Goal: Transaction & Acquisition: Purchase product/service

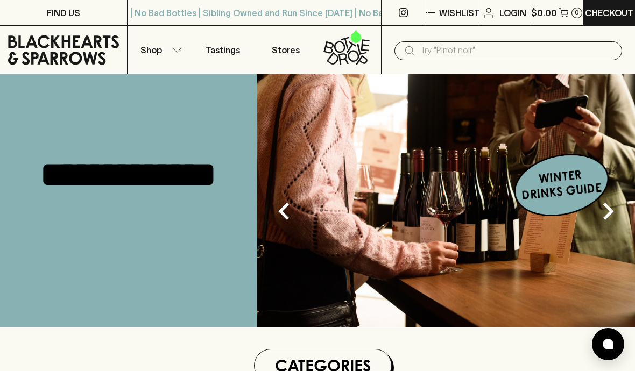
click at [508, 10] on p "Login" at bounding box center [512, 12] width 27 height 13
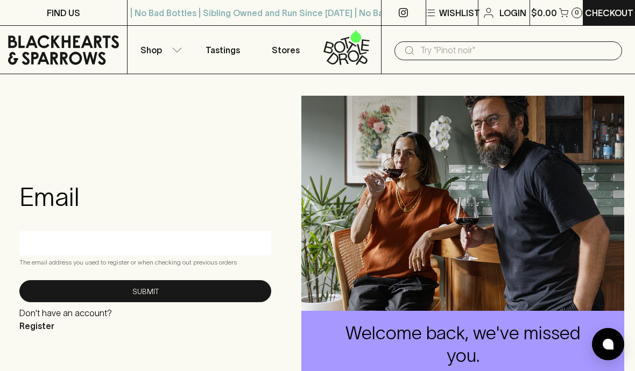
click at [135, 243] on input "text" at bounding box center [145, 243] width 236 height 17
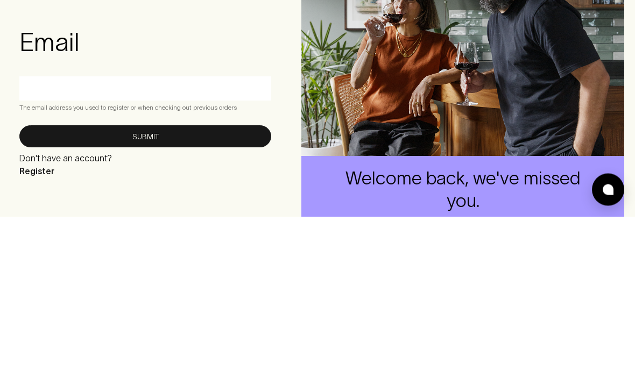
type input "[PERSON_NAME][EMAIL_ADDRESS][DOMAIN_NAME]"
click at [145, 280] on button "Submit" at bounding box center [145, 291] width 252 height 22
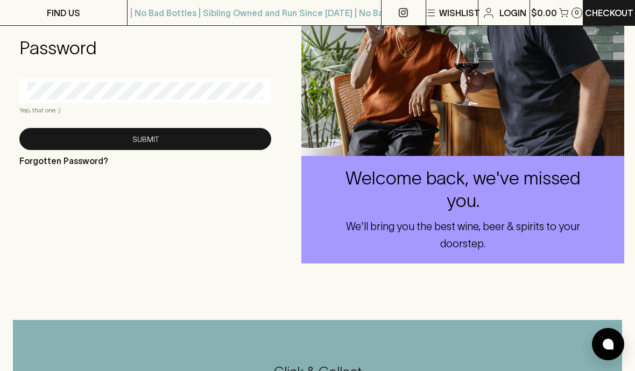
scroll to position [154, 0]
click at [203, 135] on button "Submit" at bounding box center [145, 140] width 252 height 22
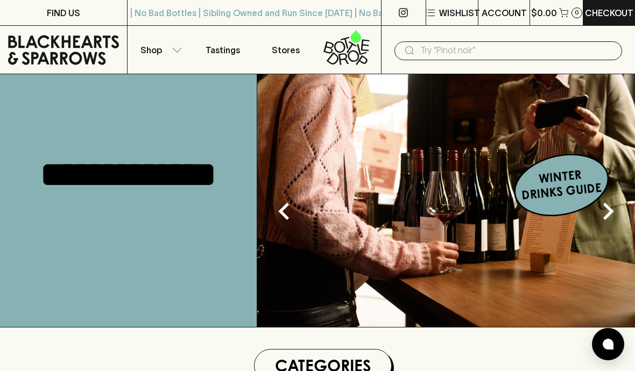
click at [469, 52] on input "text" at bounding box center [516, 50] width 193 height 17
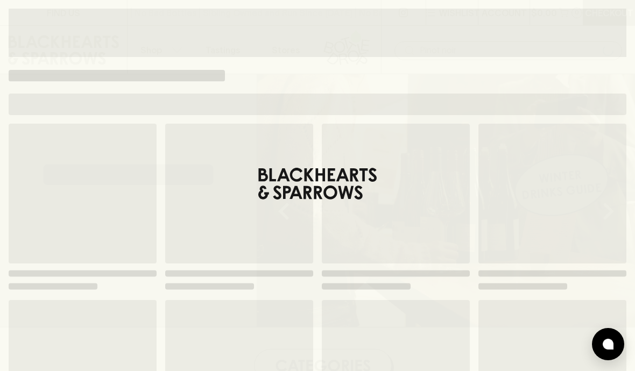
type input "Pinot noir"
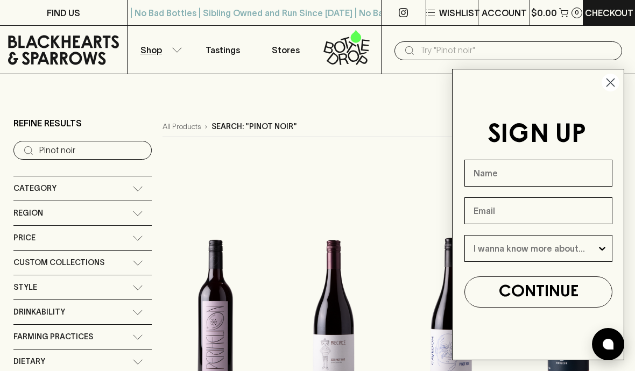
click at [613, 84] on circle "Close dialog" at bounding box center [611, 83] width 18 height 18
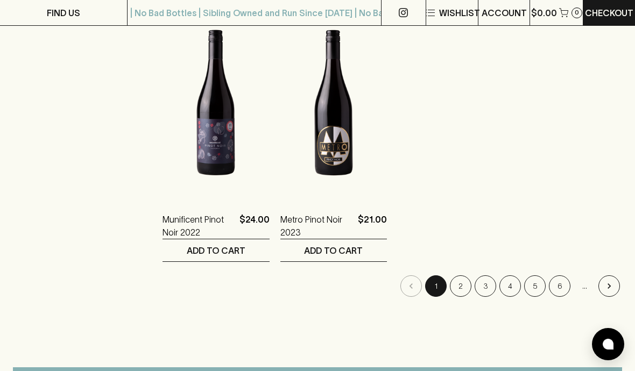
scroll to position [518, 0]
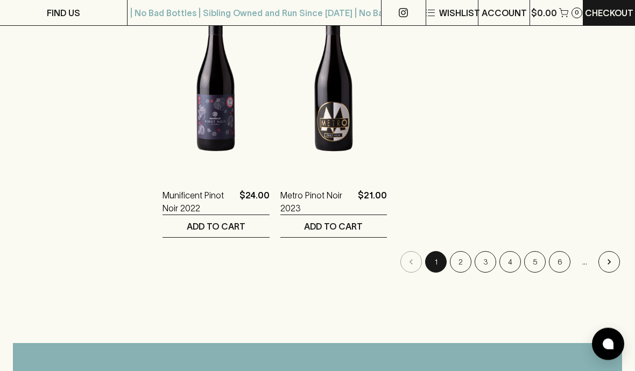
click at [460, 269] on button "2" at bounding box center [461, 263] width 22 height 22
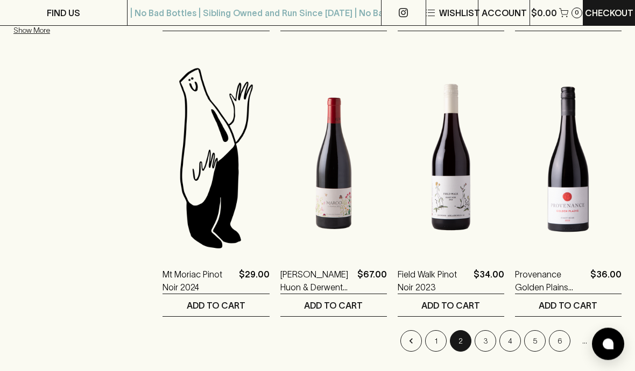
scroll to position [439, 0]
click at [482, 347] on button "3" at bounding box center [486, 341] width 22 height 22
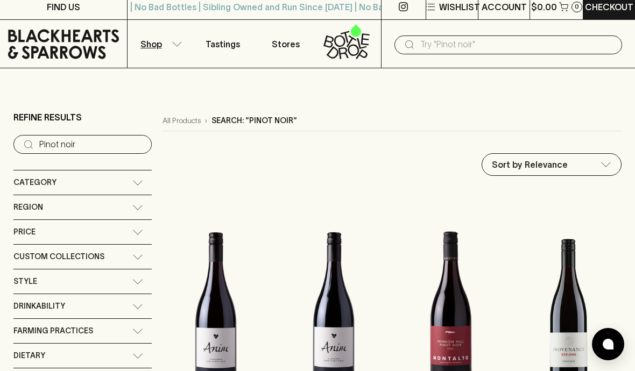
scroll to position [32, 0]
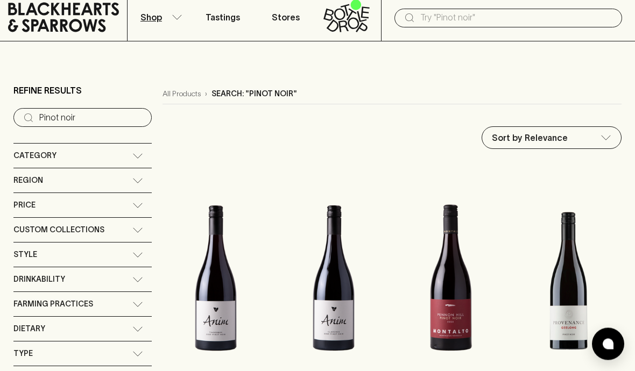
click at [133, 211] on div "Price" at bounding box center [82, 206] width 138 height 24
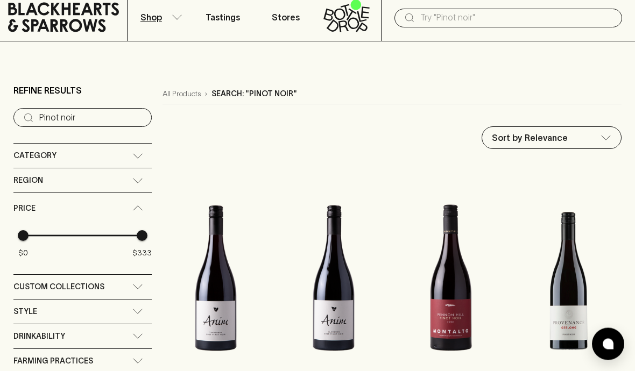
scroll to position [33, 0]
type input "189"
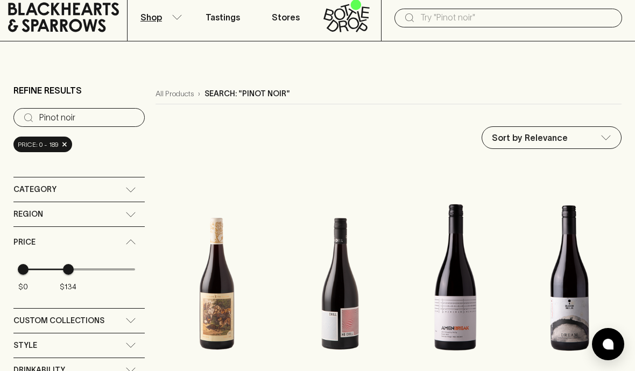
type input "102"
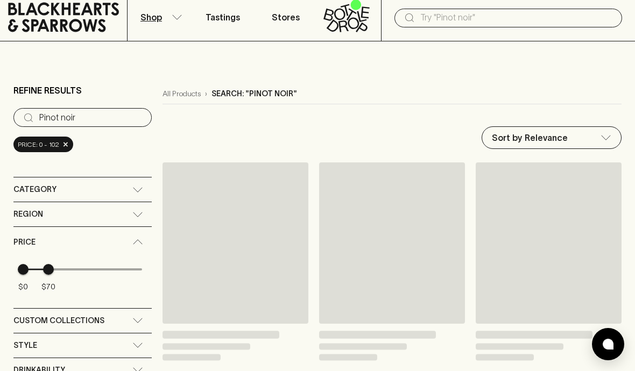
click at [54, 266] on span "$70" at bounding box center [48, 269] width 11 height 11
type input "101"
click at [61, 265] on span "$0 $75" at bounding box center [82, 270] width 119 height 24
type input "112"
click at [64, 266] on span "$0 $72" at bounding box center [82, 270] width 119 height 24
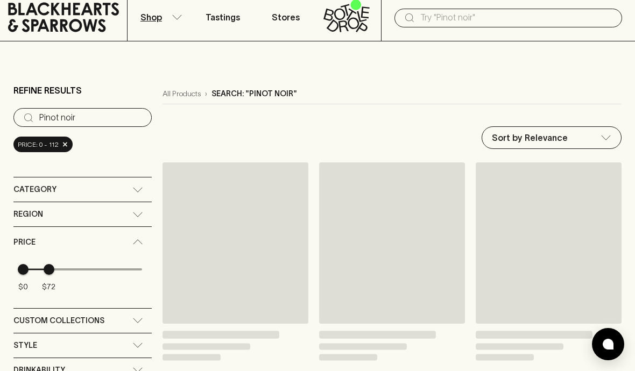
type input "122"
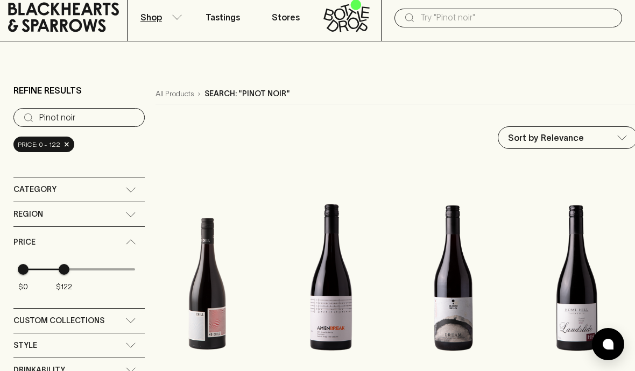
click at [133, 197] on div "Category" at bounding box center [78, 190] width 131 height 24
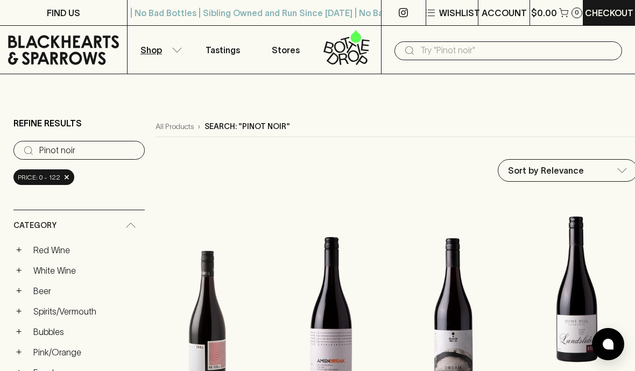
click at [479, 43] on input "text" at bounding box center [516, 50] width 193 height 17
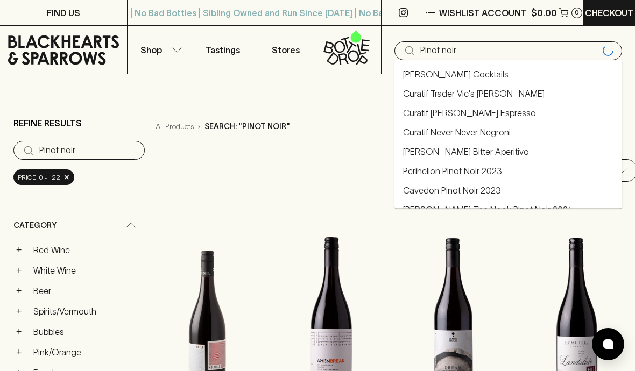
type input "Pinot noir"
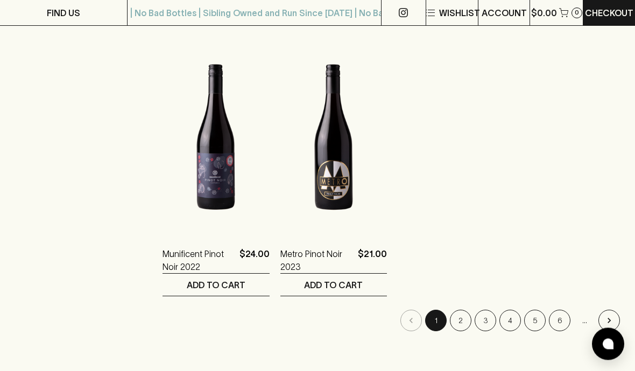
scroll to position [460, 0]
click at [457, 371] on html "FIND US | No Bad Bottles | Sibling Owned and Run Since [DATE] | No Bad Bottles …" at bounding box center [317, 305] width 635 height 1531
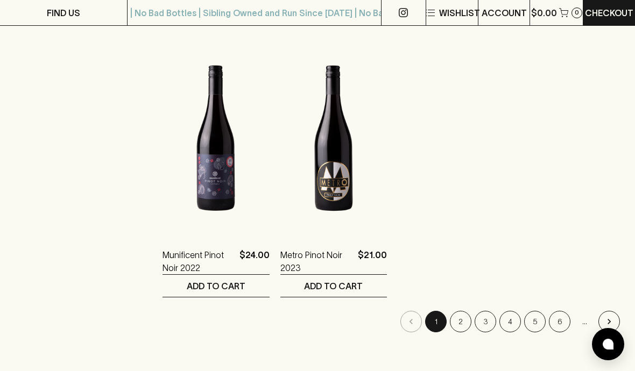
scroll to position [464, 0]
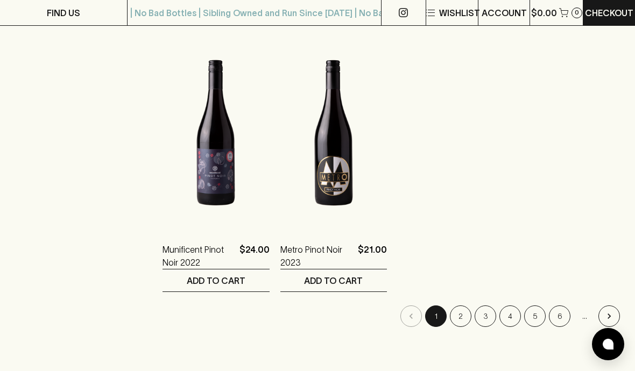
click at [462, 316] on button "2" at bounding box center [461, 317] width 22 height 22
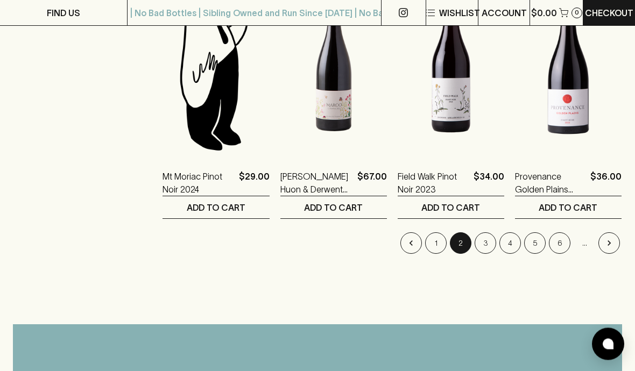
scroll to position [540, 0]
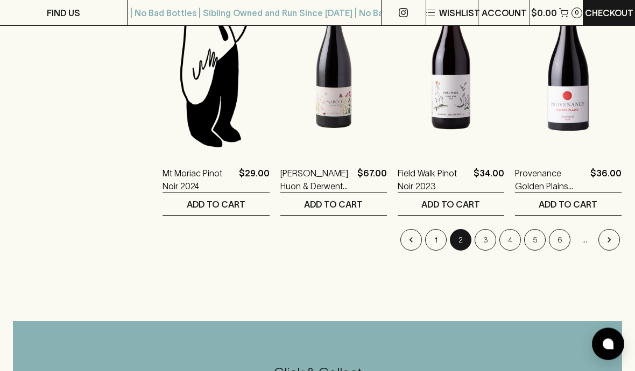
click at [485, 244] on button "3" at bounding box center [486, 241] width 22 height 22
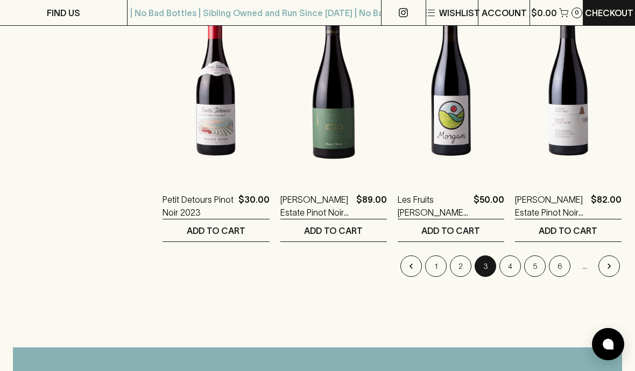
scroll to position [1379, 0]
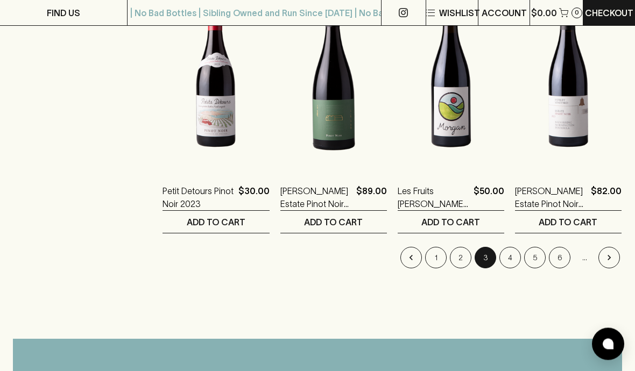
click at [512, 255] on button "4" at bounding box center [510, 259] width 22 height 22
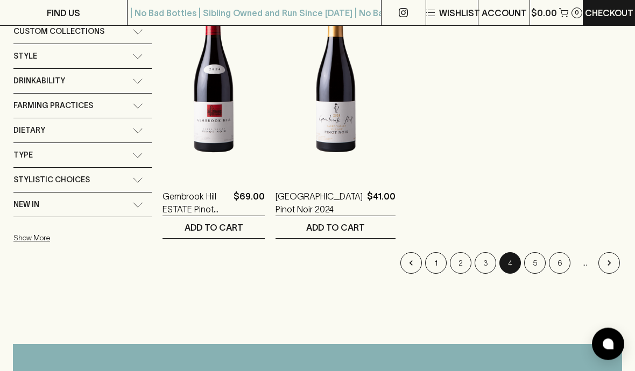
scroll to position [239, 0]
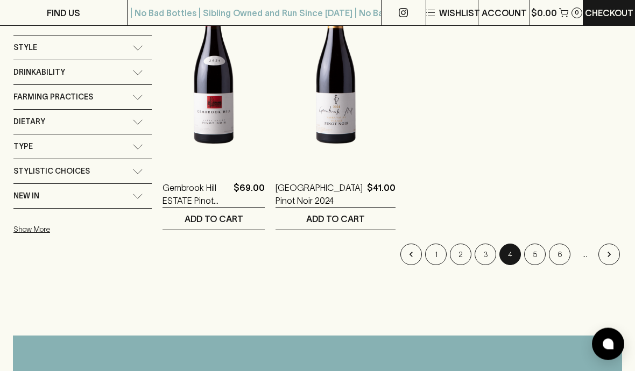
click at [537, 255] on button "5" at bounding box center [535, 255] width 22 height 22
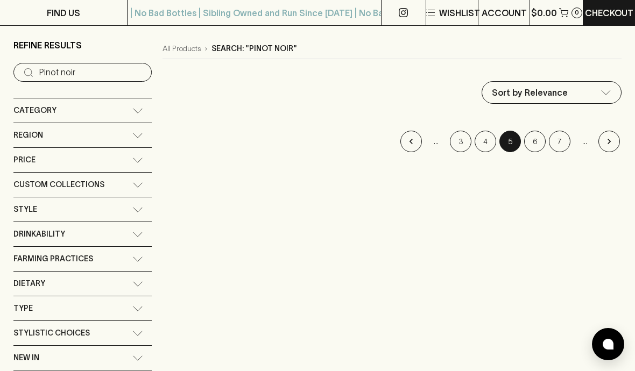
scroll to position [79, 0]
click at [139, 109] on div "Category" at bounding box center [82, 110] width 138 height 24
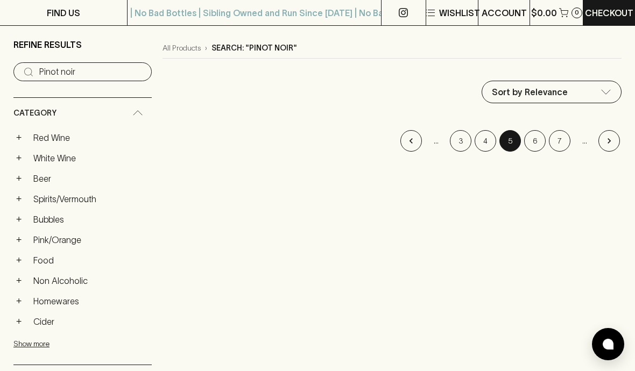
click at [37, 136] on link "Red Wine" at bounding box center [90, 138] width 123 height 18
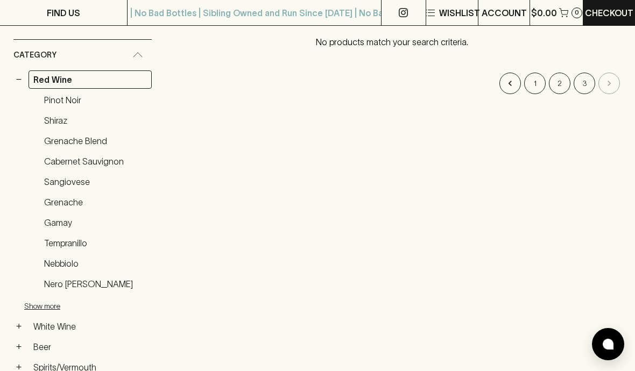
scroll to position [177, 0]
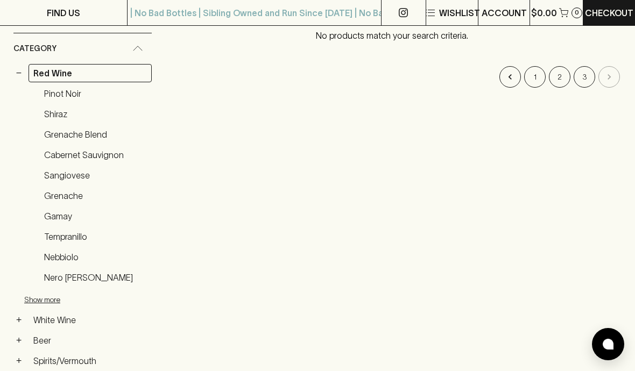
click at [46, 302] on button "Show more" at bounding box center [94, 300] width 141 height 22
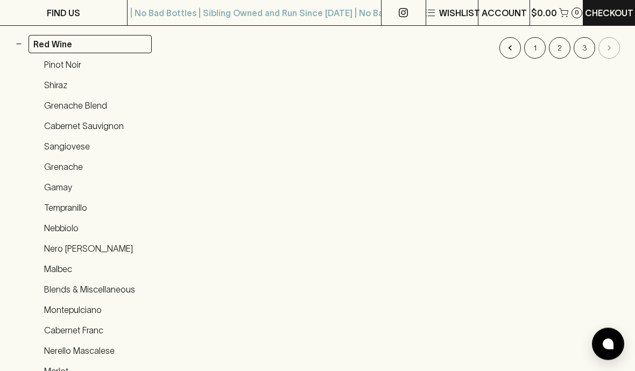
scroll to position [208, 0]
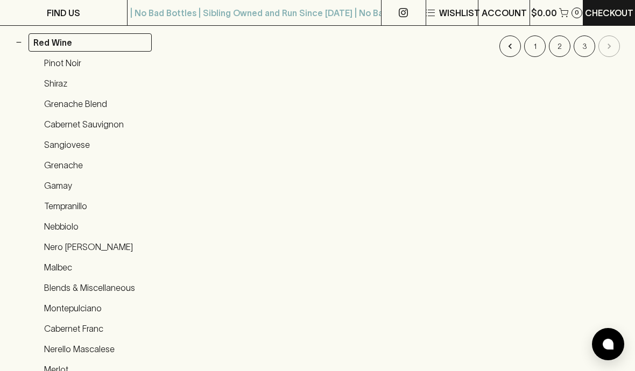
click at [68, 64] on link "Pinot Noir" at bounding box center [95, 63] width 112 height 18
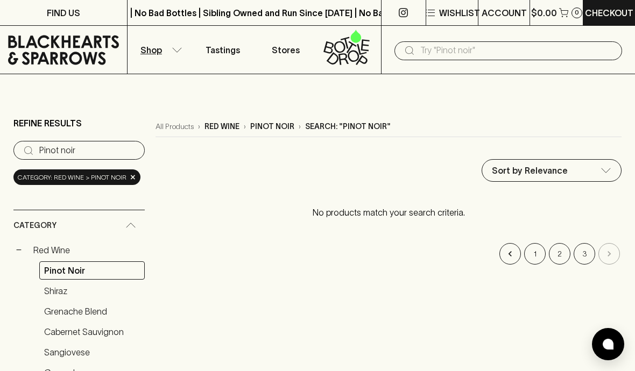
click at [88, 149] on input "Pinot noir" at bounding box center [87, 150] width 97 height 17
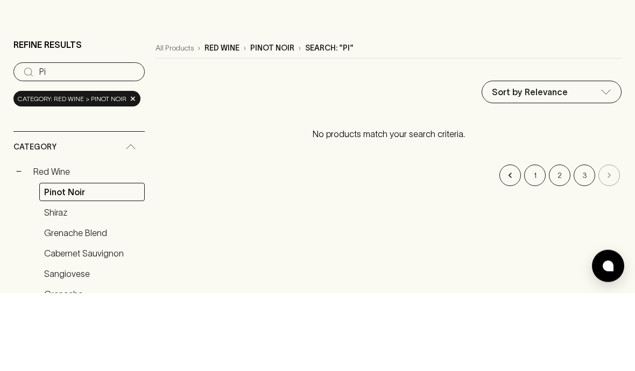
type input "P"
click at [413, 159] on div "Sort by Relevance default ​" at bounding box center [389, 170] width 466 height 23
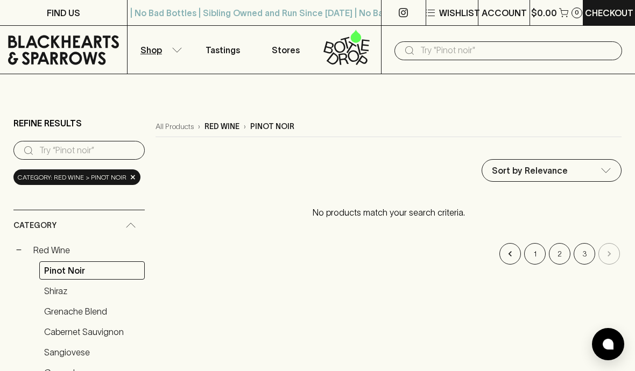
click at [124, 176] on div "Category: red wine > pinot noir ×" at bounding box center [76, 178] width 127 height 16
click at [131, 182] on span "×" at bounding box center [133, 177] width 6 height 11
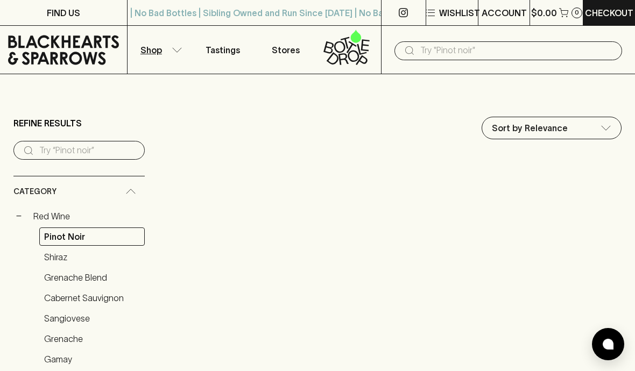
click at [79, 241] on link "Pinot Noir" at bounding box center [91, 237] width 105 height 18
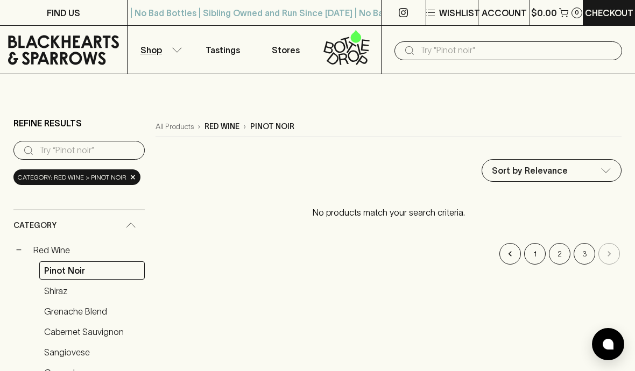
click at [83, 272] on link "Pinot Noir" at bounding box center [91, 271] width 105 height 18
click at [96, 278] on link "Pinot Noir" at bounding box center [91, 271] width 105 height 18
click at [460, 54] on input "text" at bounding box center [516, 50] width 193 height 17
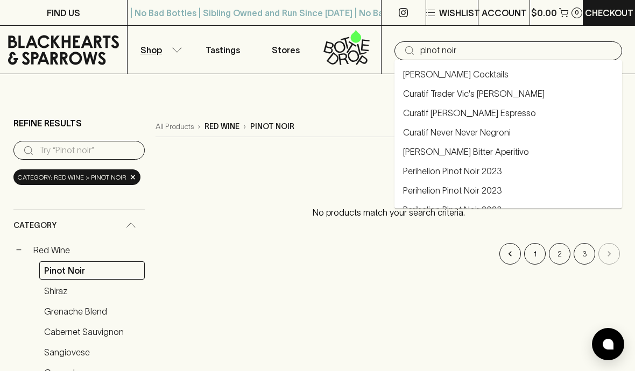
type input "pinot noir"
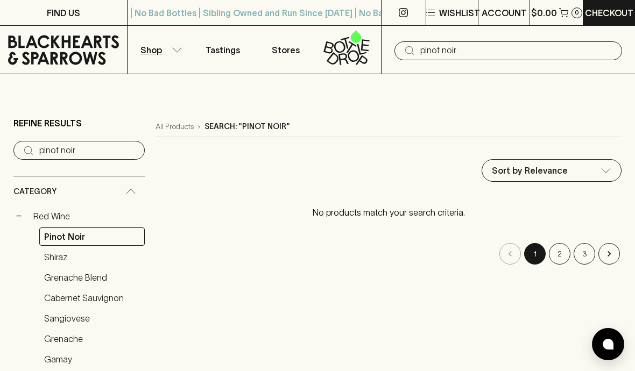
type input "pinot noir"
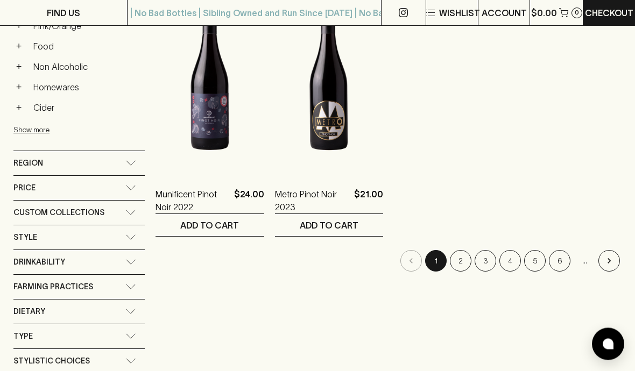
scroll to position [525, 0]
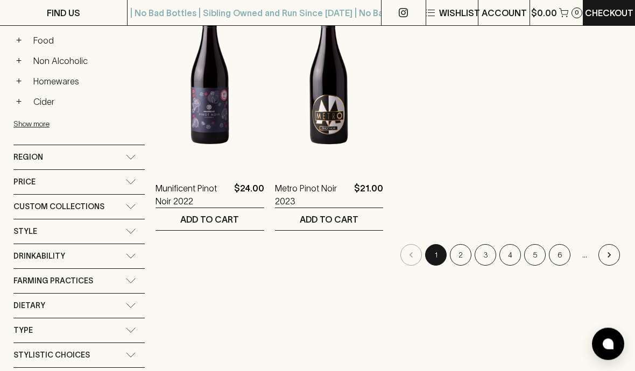
click at [462, 252] on button "2" at bounding box center [461, 256] width 22 height 22
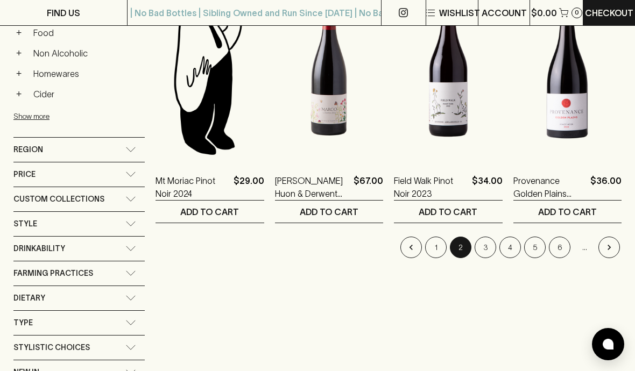
scroll to position [539, 0]
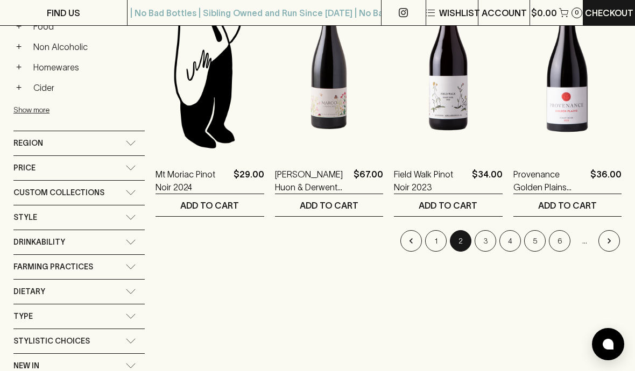
click at [485, 238] on button "3" at bounding box center [486, 241] width 22 height 22
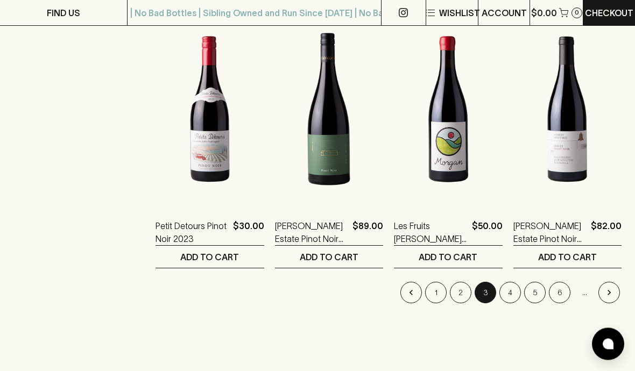
scroll to position [1345, 0]
click at [509, 287] on button "4" at bounding box center [510, 293] width 22 height 22
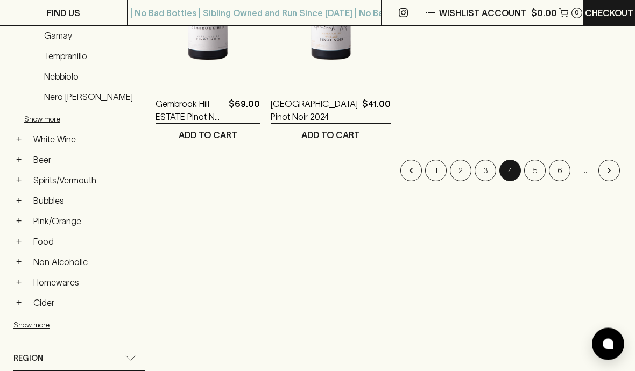
scroll to position [354, 0]
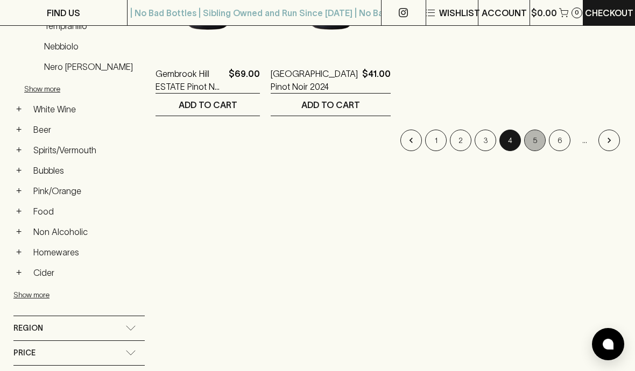
click at [538, 143] on button "5" at bounding box center [535, 141] width 22 height 22
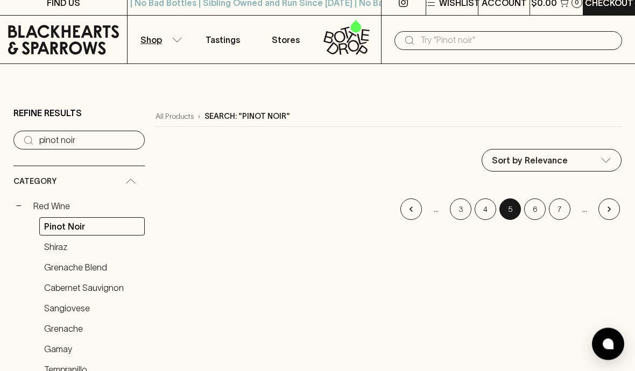
scroll to position [27, 0]
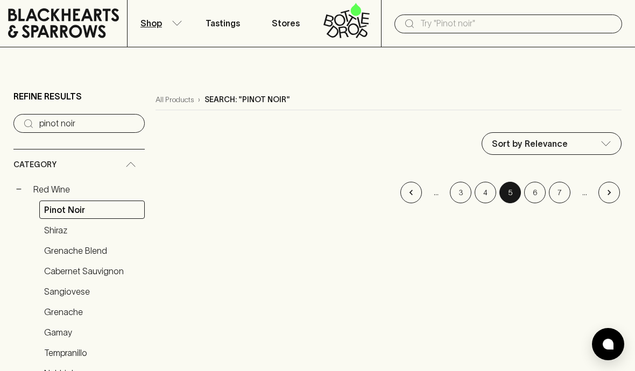
click at [142, 165] on div "Category" at bounding box center [78, 165] width 131 height 31
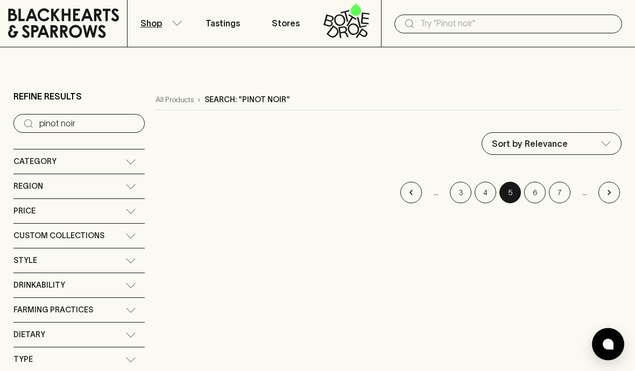
click at [536, 197] on button "6" at bounding box center [535, 193] width 22 height 22
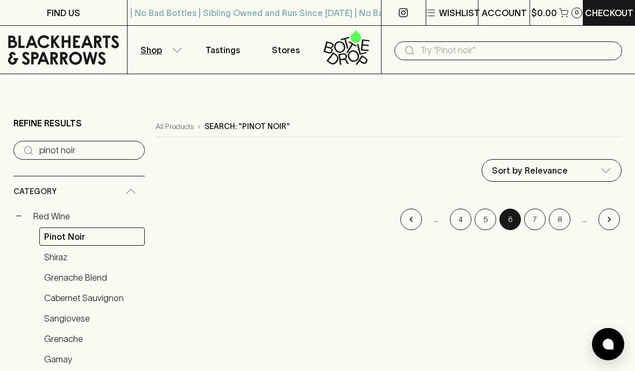
click at [613, 217] on icon "Go to next page" at bounding box center [609, 219] width 11 height 11
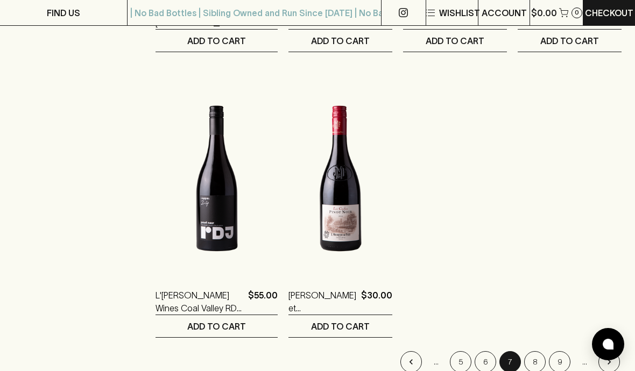
scroll to position [991, 0]
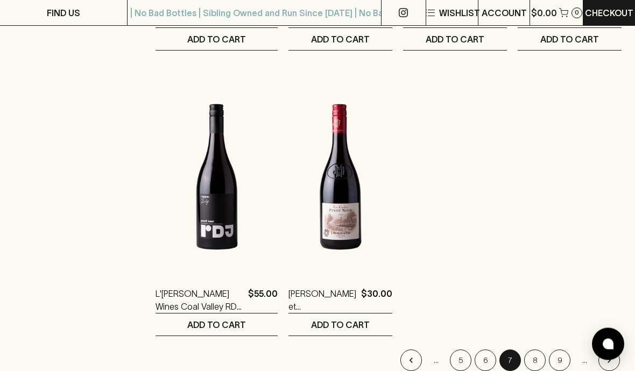
click at [405, 365] on button "Go to previous page" at bounding box center [411, 361] width 22 height 22
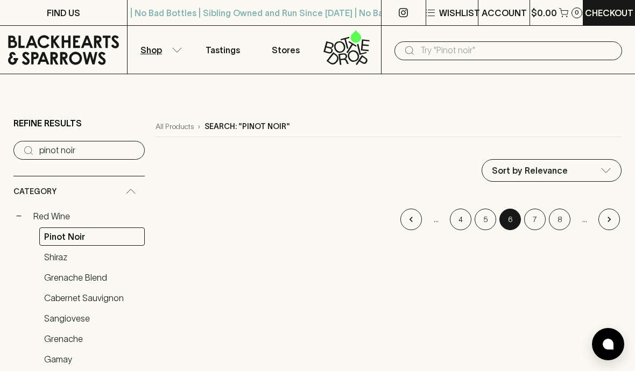
click at [609, 222] on icon "Go to next page" at bounding box center [609, 219] width 3 height 5
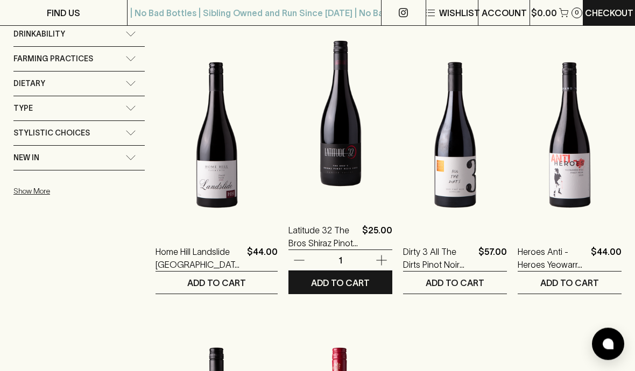
scroll to position [747, 0]
click at [356, 283] on p "ADD TO CART" at bounding box center [340, 283] width 59 height 13
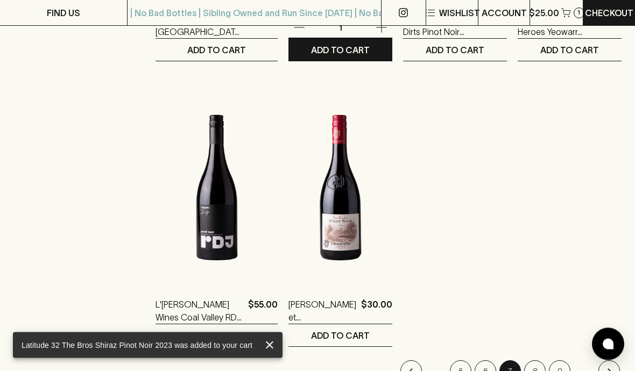
scroll to position [981, 0]
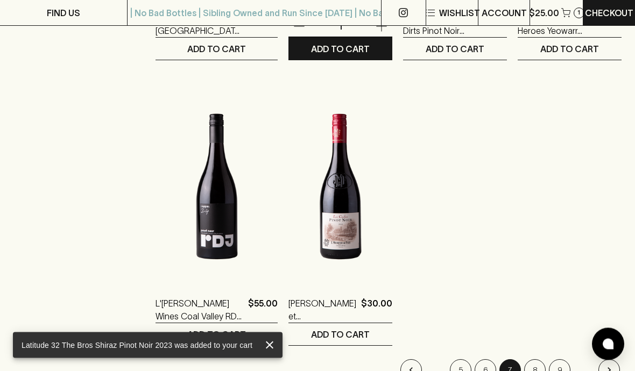
click at [612, 366] on icon "Go to next page" at bounding box center [609, 370] width 11 height 11
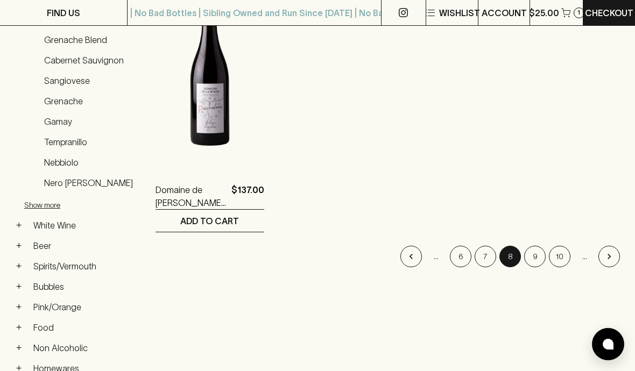
scroll to position [238, 0]
click at [613, 252] on icon "Go to next page" at bounding box center [609, 256] width 11 height 11
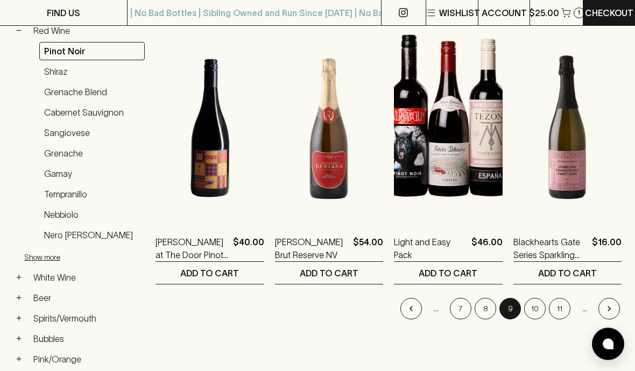
scroll to position [228, 0]
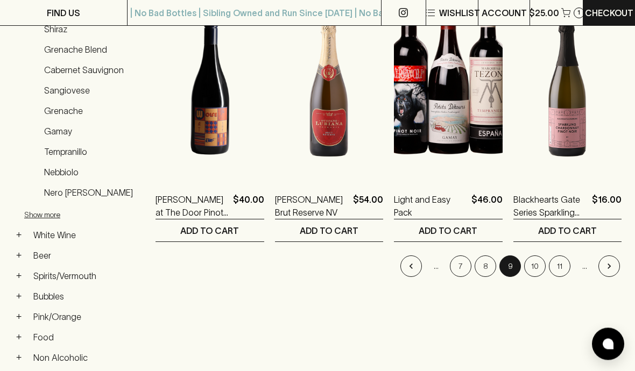
click at [612, 263] on icon "Go to next page" at bounding box center [609, 267] width 11 height 11
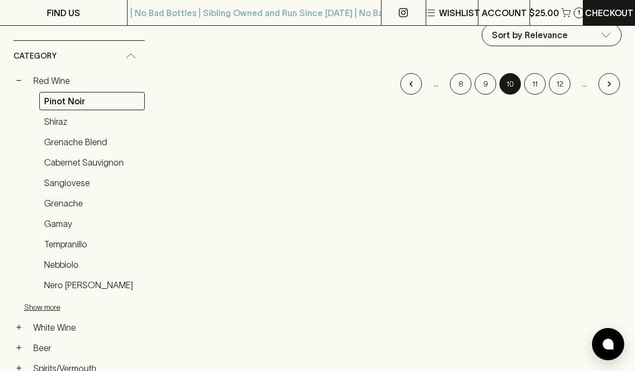
scroll to position [138, 0]
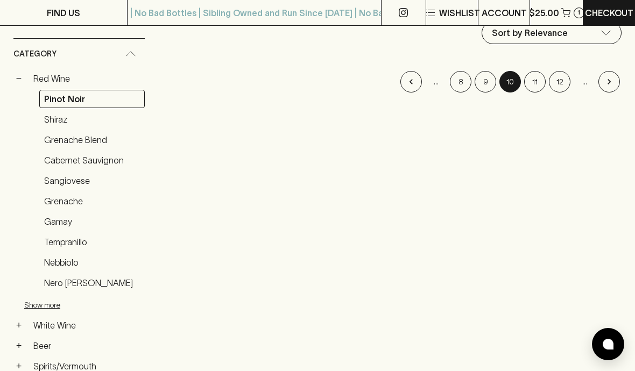
click at [607, 77] on icon "Go to next page" at bounding box center [609, 81] width 11 height 11
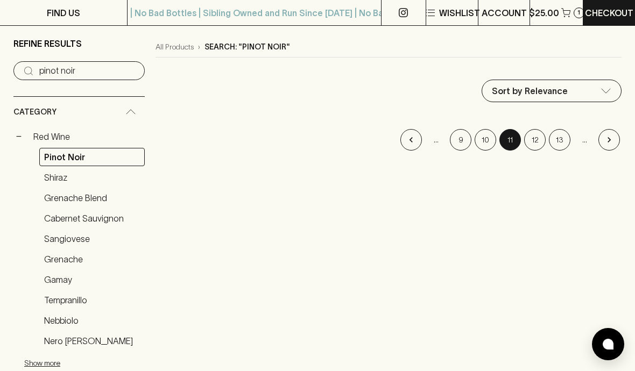
scroll to position [40, 0]
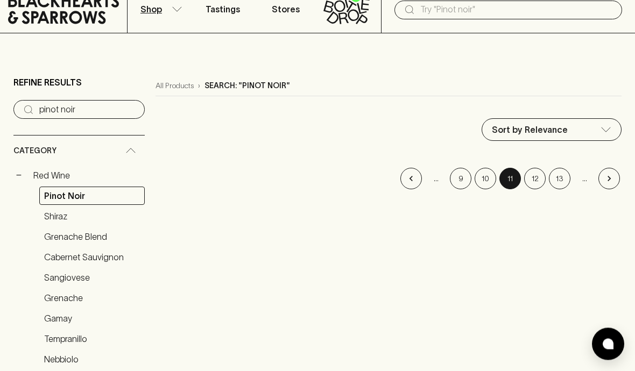
click at [613, 178] on icon "Go to next page" at bounding box center [609, 179] width 11 height 11
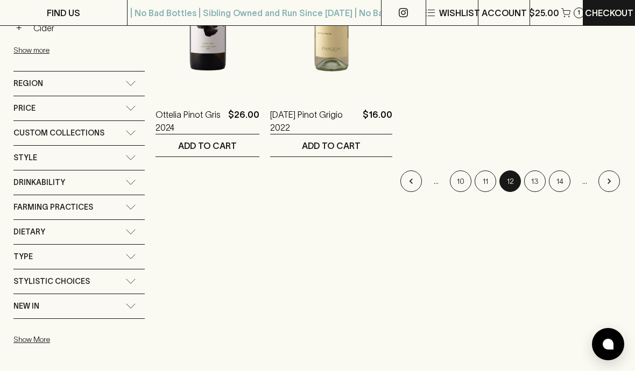
scroll to position [598, 0]
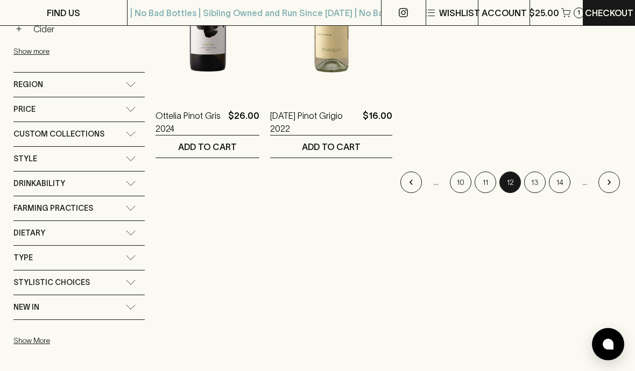
click at [611, 179] on icon "Go to next page" at bounding box center [609, 182] width 11 height 11
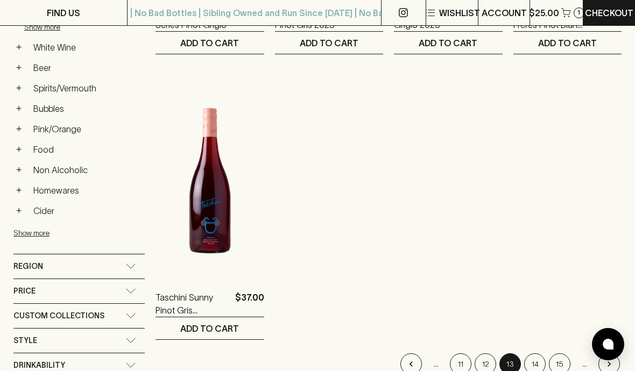
scroll to position [417, 0]
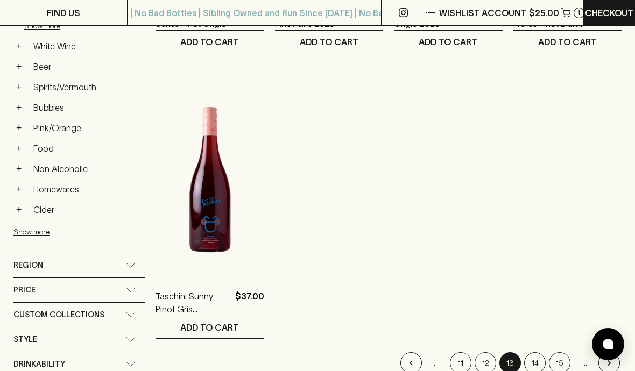
click at [615, 358] on button "Go to next page" at bounding box center [609, 363] width 22 height 22
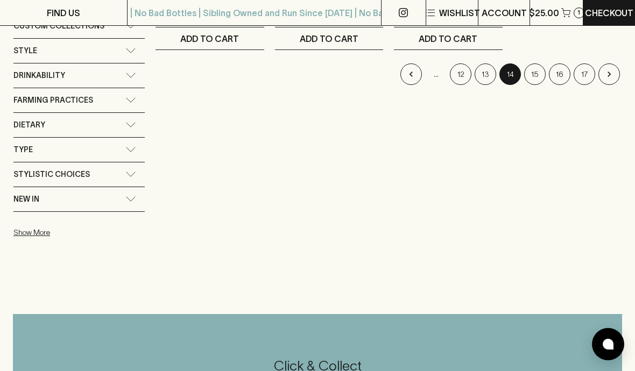
scroll to position [704, 0]
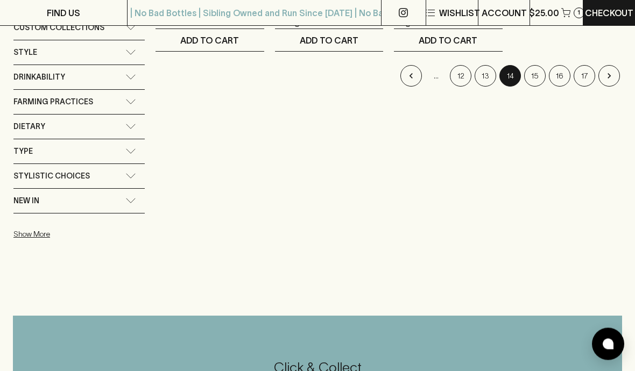
click at [407, 79] on icon "Go to previous page" at bounding box center [411, 76] width 11 height 11
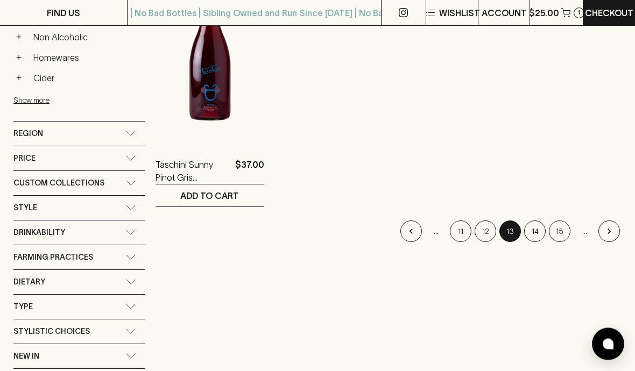
scroll to position [552, 0]
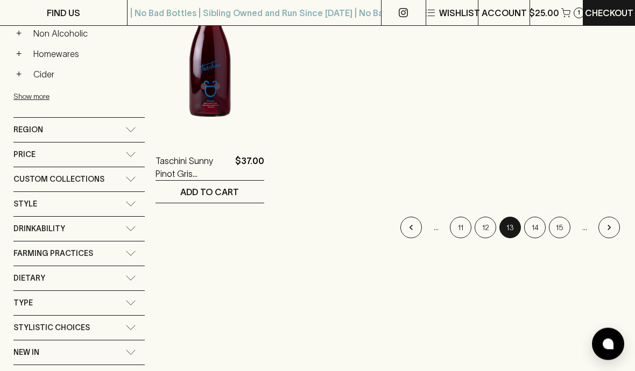
click at [406, 230] on icon "Go to previous page" at bounding box center [411, 228] width 11 height 11
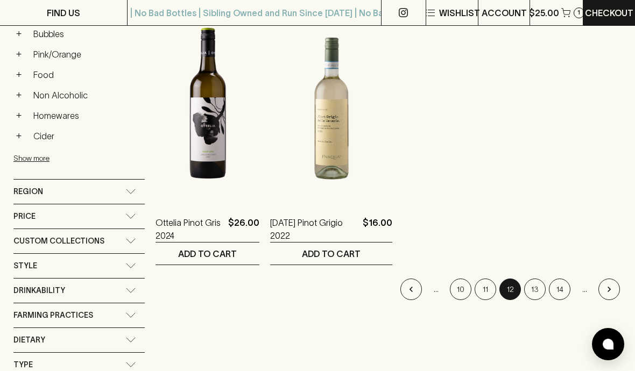
scroll to position [498, 0]
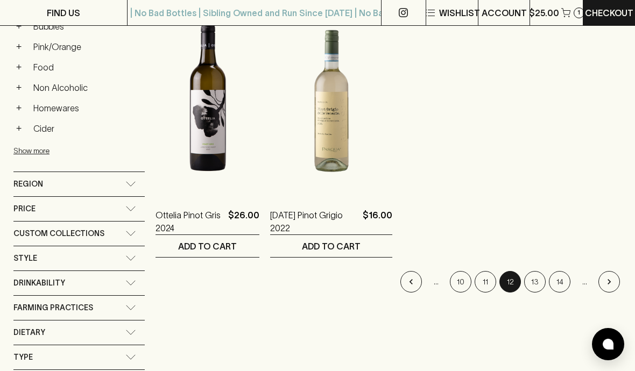
click at [400, 288] on li "pagination navigation" at bounding box center [411, 282] width 25 height 22
click at [405, 278] on button "Go to previous page" at bounding box center [411, 282] width 22 height 22
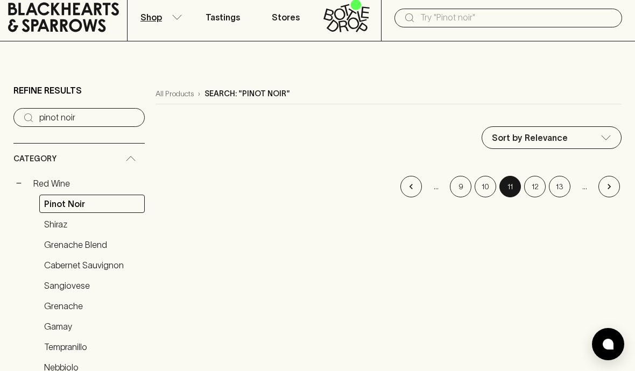
scroll to position [33, 0]
click at [408, 185] on icon "Go to previous page" at bounding box center [411, 186] width 11 height 11
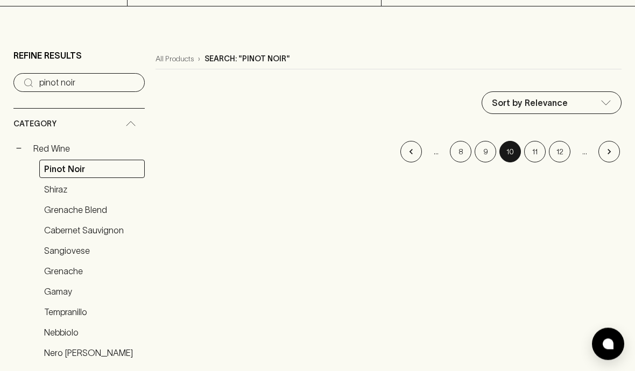
scroll to position [68, 0]
click at [409, 156] on icon "Go to previous page" at bounding box center [411, 151] width 11 height 11
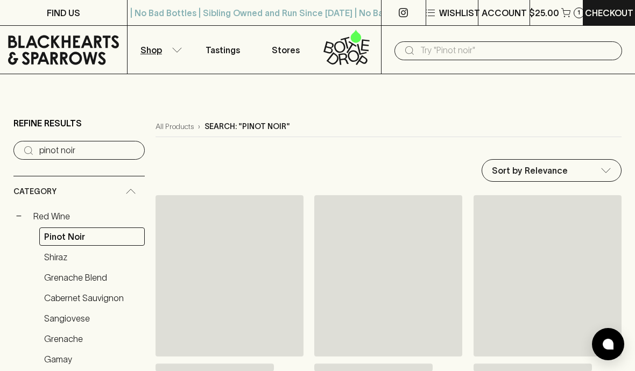
scroll to position [47, 0]
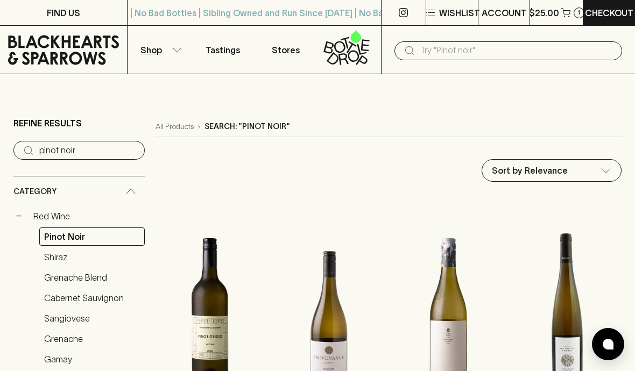
click at [85, 152] on input "pinot noir" at bounding box center [87, 150] width 97 height 17
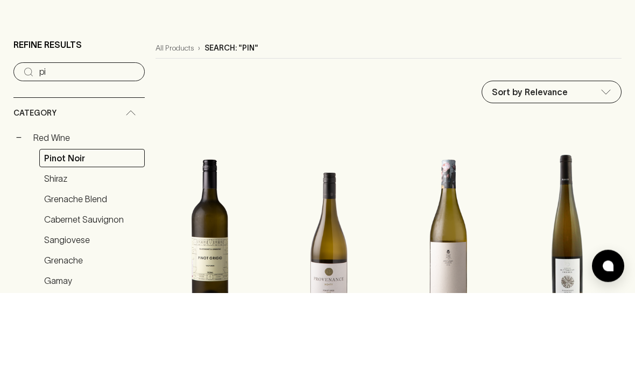
type input "p"
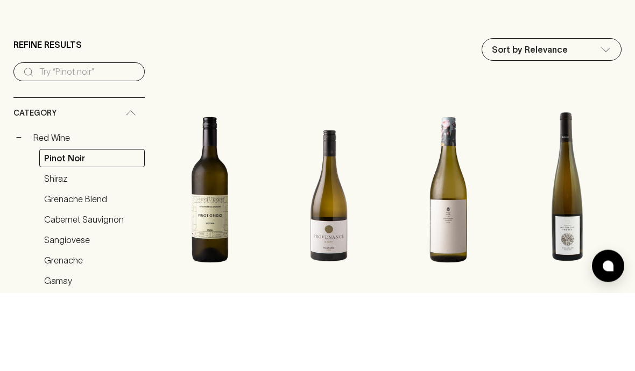
scroll to position [79, 0]
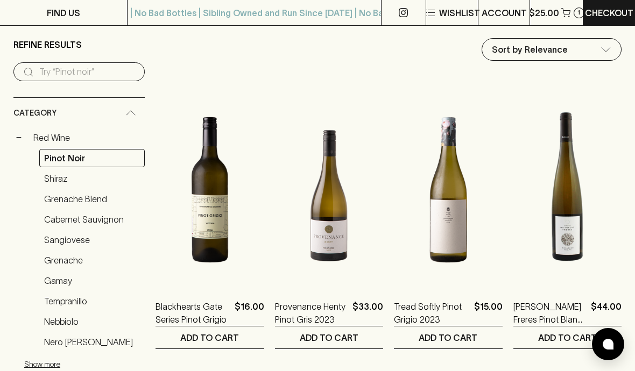
click at [76, 160] on link "Pinot Noir" at bounding box center [91, 158] width 105 height 18
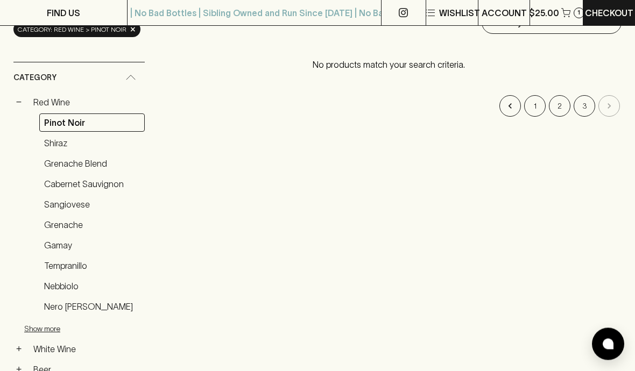
scroll to position [141, 0]
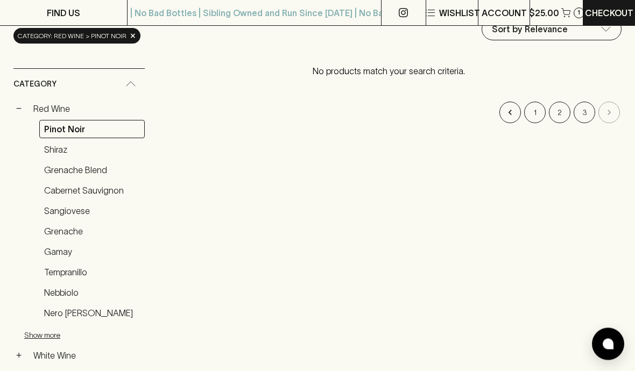
click at [613, 106] on li "pagination navigation" at bounding box center [609, 113] width 25 height 22
click at [511, 110] on icon "Go to previous page" at bounding box center [510, 112] width 3 height 5
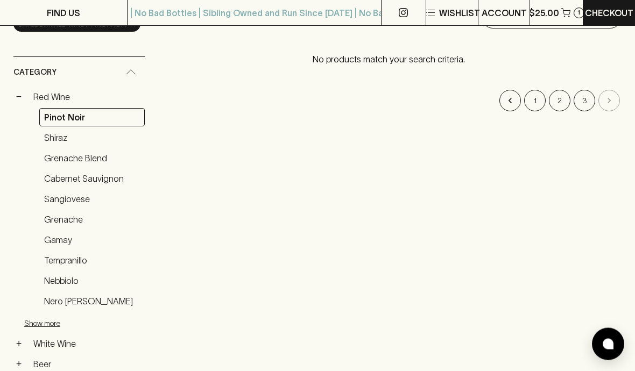
scroll to position [154, 0]
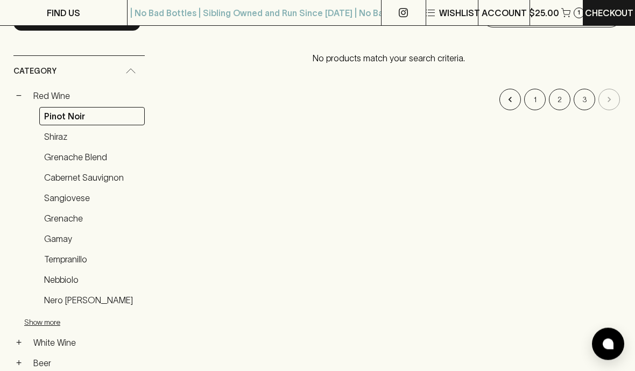
click at [22, 96] on button "−" at bounding box center [18, 96] width 11 height 11
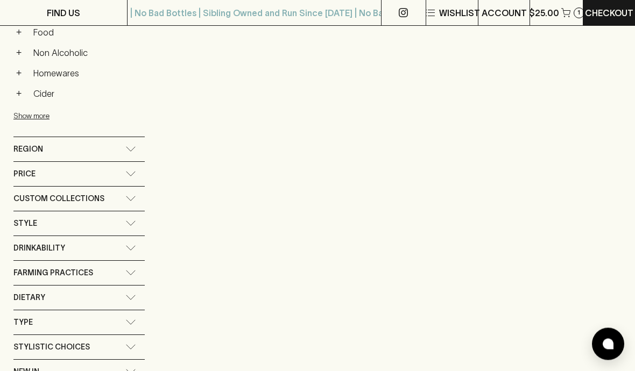
scroll to position [347, 0]
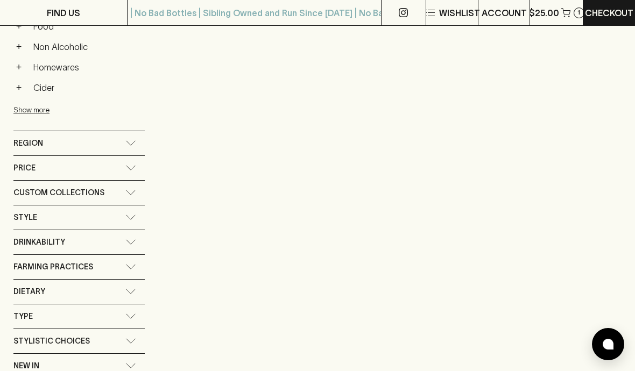
click at [128, 134] on div "Region" at bounding box center [78, 143] width 131 height 24
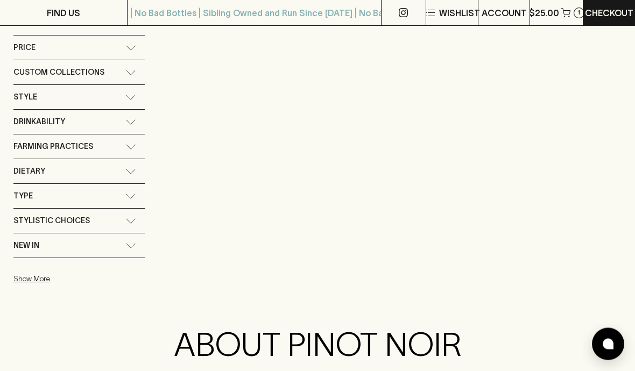
click at [130, 69] on div "Custom Collections" at bounding box center [78, 73] width 131 height 24
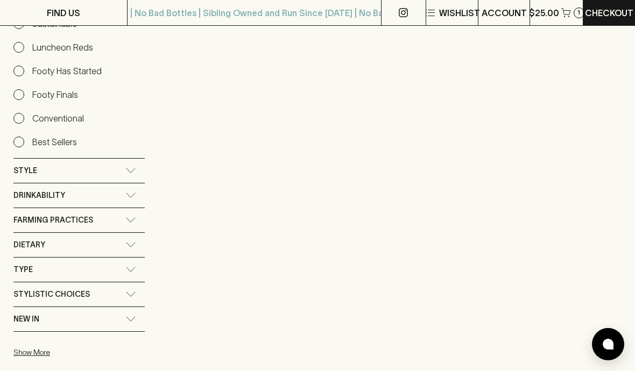
scroll to position [694, 0]
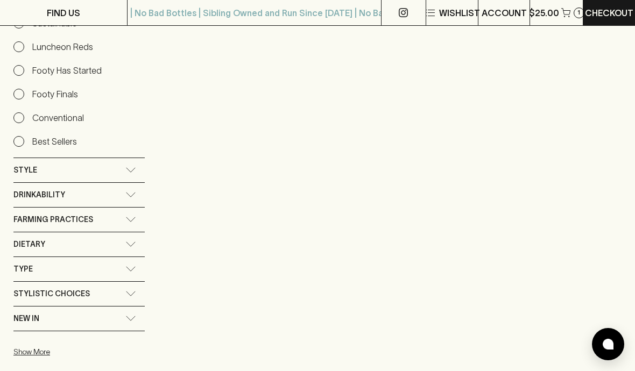
click at [117, 168] on div "Style" at bounding box center [69, 170] width 112 height 13
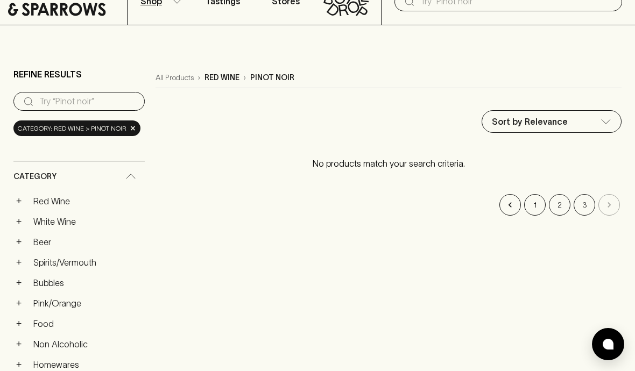
scroll to position [0, 0]
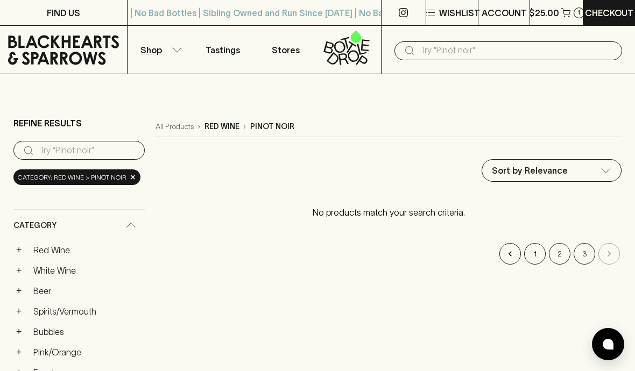
click at [458, 48] on input "text" at bounding box center [516, 50] width 193 height 17
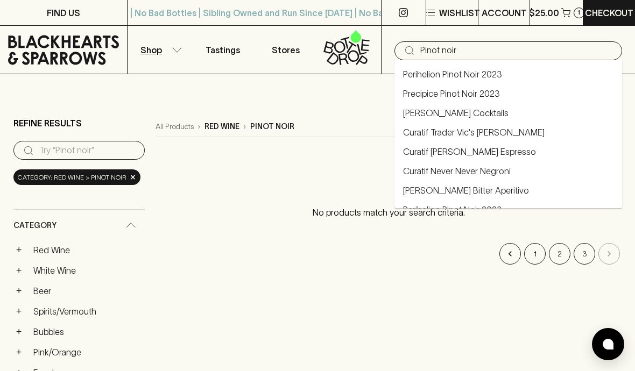
type input "Pinot noir"
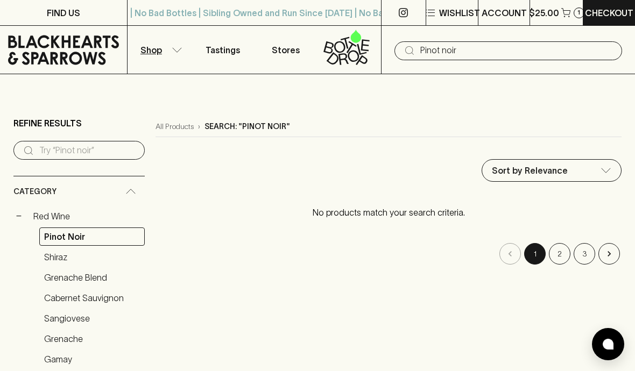
type input "Pinot noir"
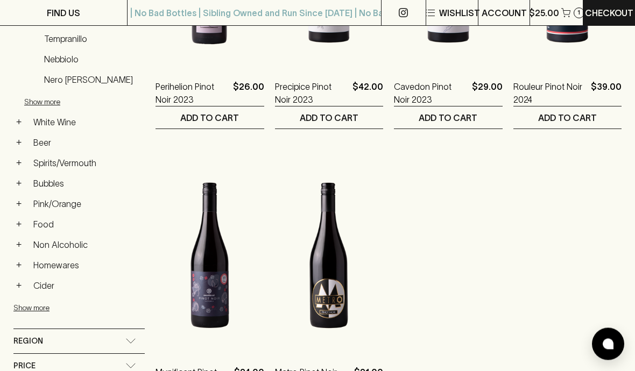
scroll to position [341, 0]
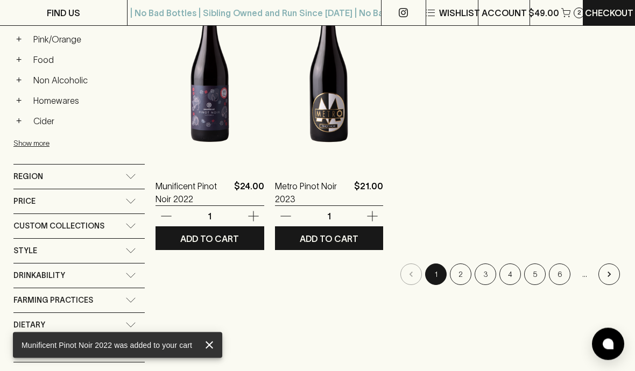
scroll to position [559, 0]
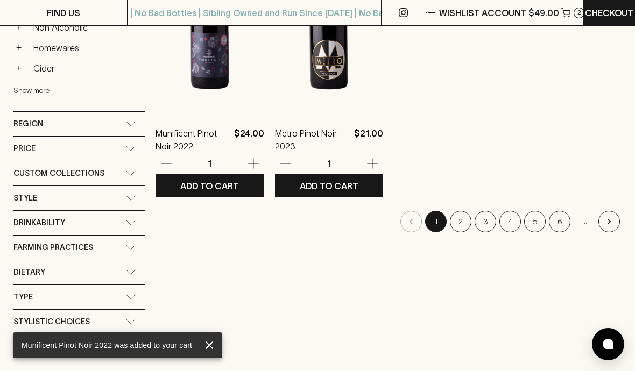
click at [341, 187] on p "ADD TO CART" at bounding box center [329, 186] width 59 height 13
click at [462, 217] on button "2" at bounding box center [461, 222] width 22 height 22
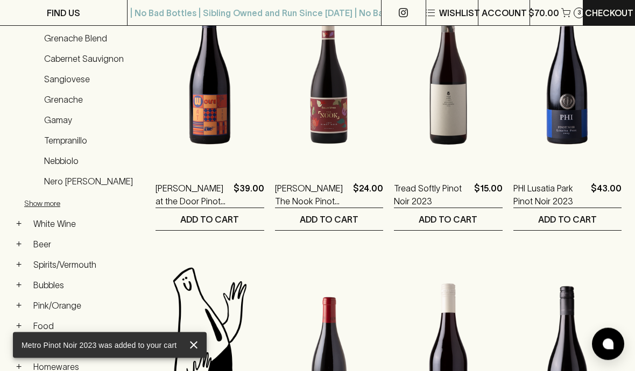
scroll to position [239, 0]
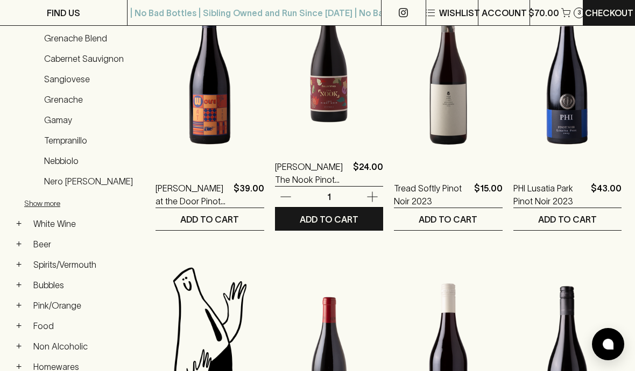
click at [342, 225] on p "ADD TO CART" at bounding box center [329, 219] width 59 height 13
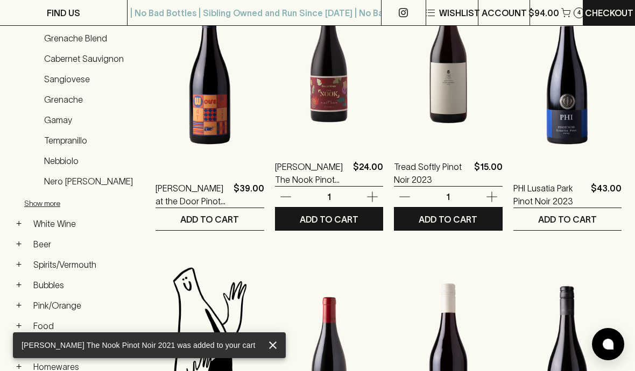
click at [464, 221] on p "ADD TO CART" at bounding box center [448, 219] width 59 height 13
click at [470, 225] on p "ADD TO CART" at bounding box center [448, 219] width 59 height 13
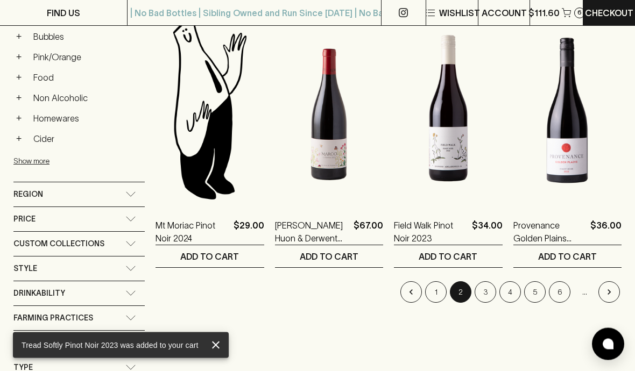
scroll to position [488, 0]
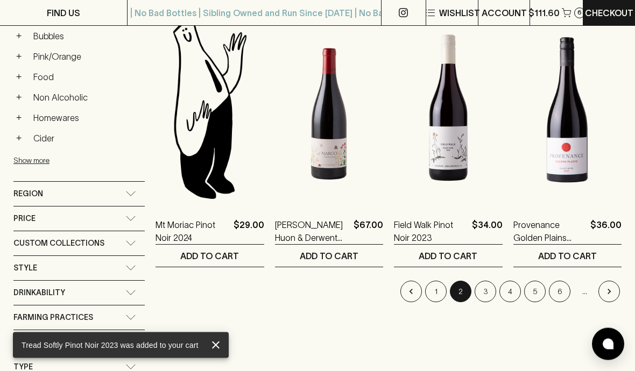
click at [612, 287] on icon "Go to next page" at bounding box center [609, 292] width 11 height 11
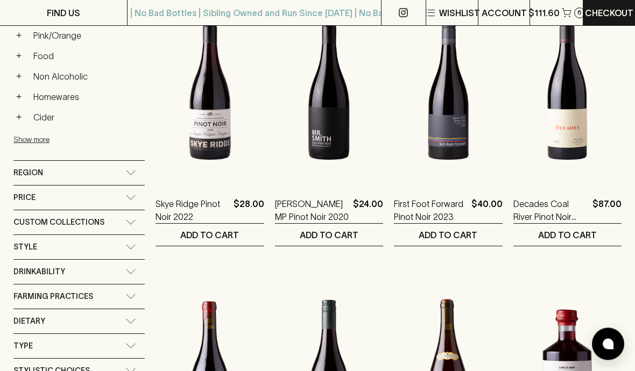
scroll to position [510, 0]
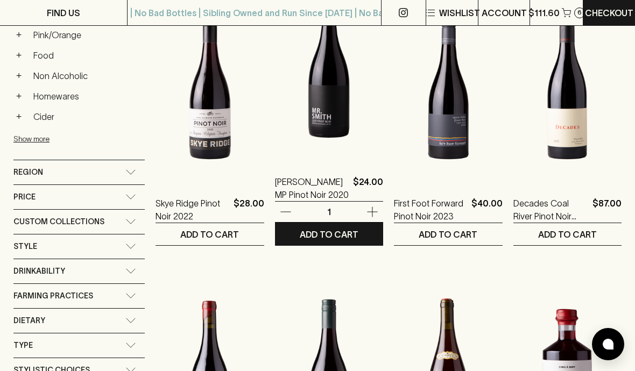
click at [355, 236] on p "ADD TO CART" at bounding box center [329, 234] width 59 height 13
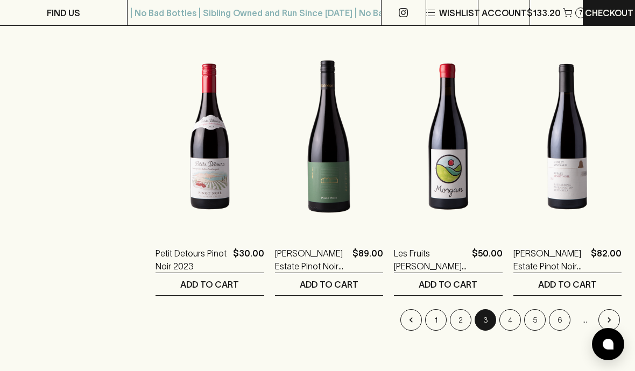
scroll to position [1325, 0]
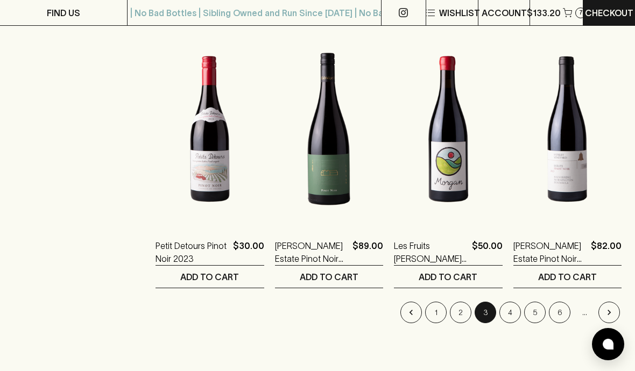
click at [610, 307] on icon "Go to next page" at bounding box center [609, 312] width 11 height 11
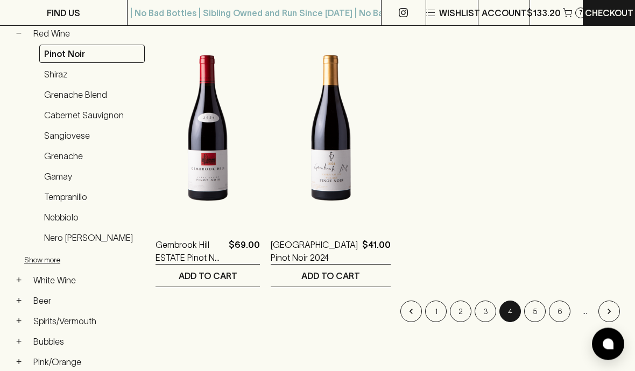
scroll to position [212, 0]
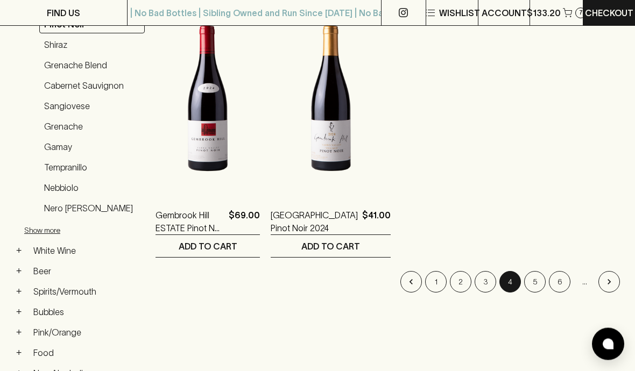
click at [612, 279] on icon "Go to next page" at bounding box center [609, 282] width 11 height 11
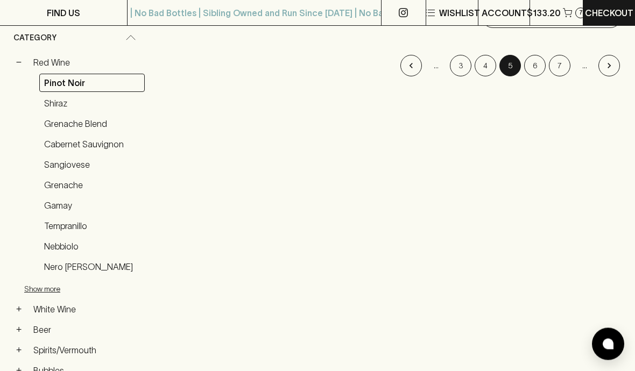
scroll to position [139, 0]
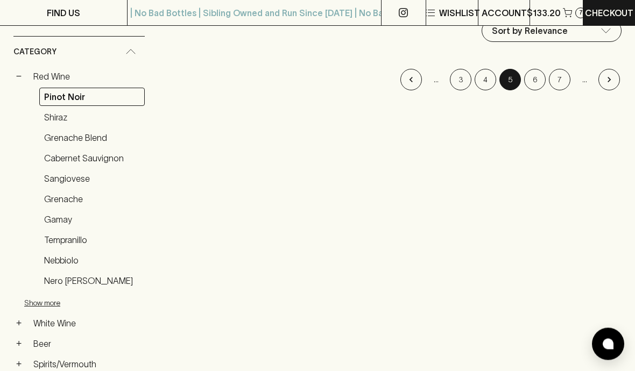
click at [613, 75] on icon "Go to next page" at bounding box center [609, 80] width 11 height 11
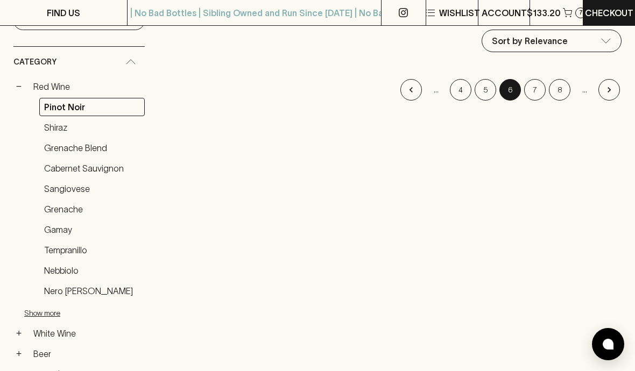
scroll to position [129, 0]
click at [608, 92] on icon "Go to next page" at bounding box center [609, 90] width 3 height 5
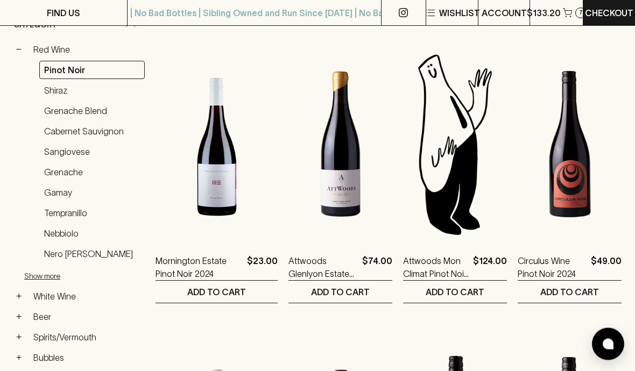
scroll to position [171, 0]
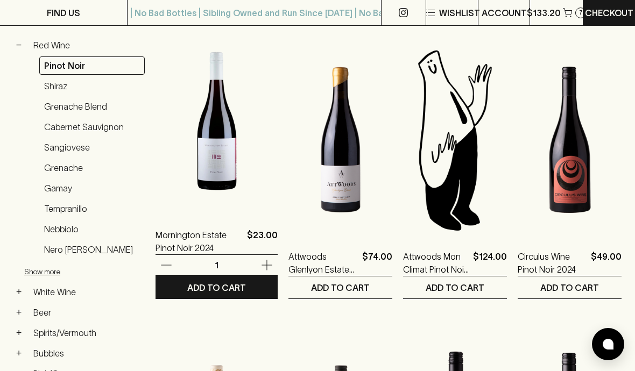
click at [232, 283] on p "ADD TO CART" at bounding box center [216, 287] width 59 height 13
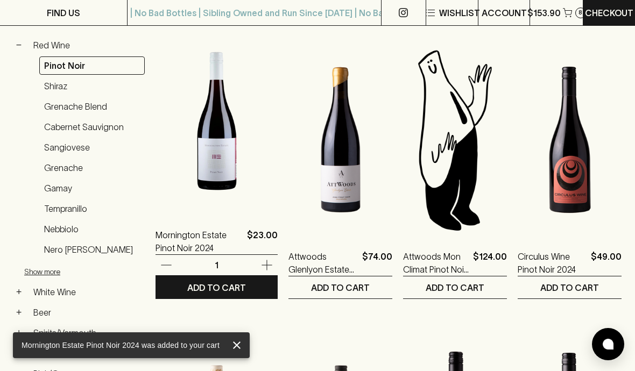
click at [222, 292] on p "ADD TO CART" at bounding box center [216, 287] width 59 height 13
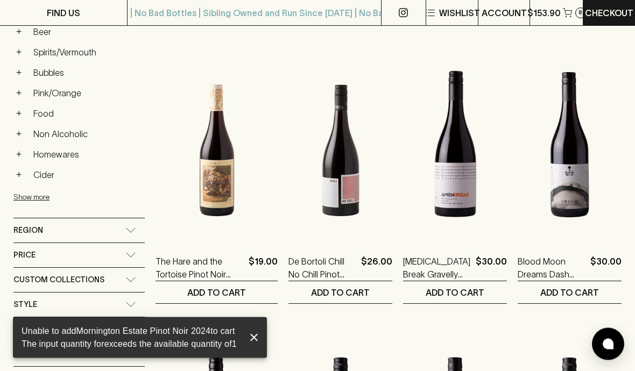
scroll to position [452, 0]
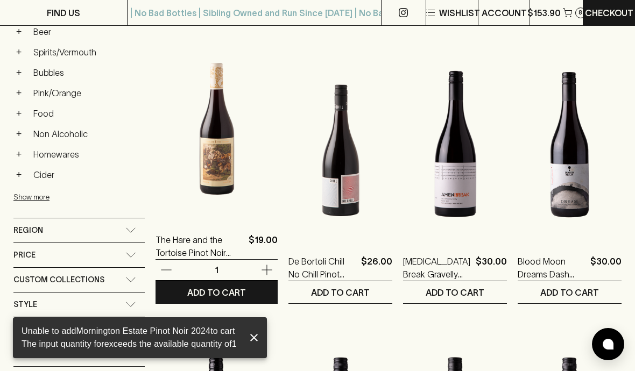
click at [235, 292] on p "ADD TO CART" at bounding box center [216, 292] width 59 height 13
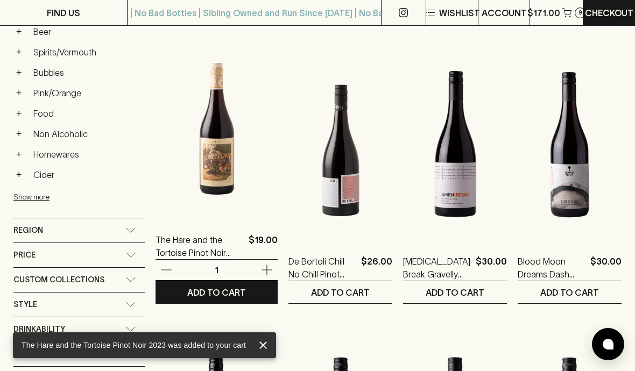
click at [243, 291] on button "ADD TO CART" at bounding box center [217, 292] width 122 height 22
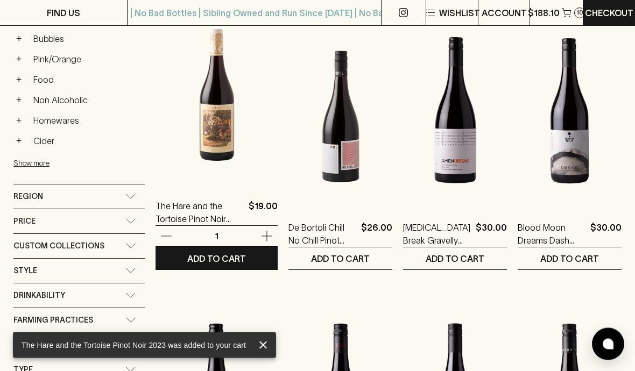
scroll to position [486, 0]
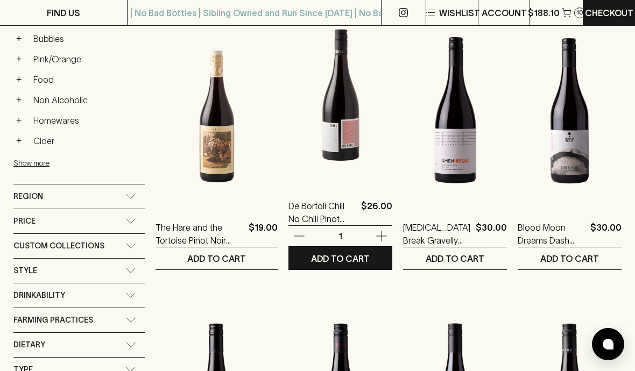
click at [349, 269] on button "ADD TO CART" at bounding box center [340, 259] width 104 height 22
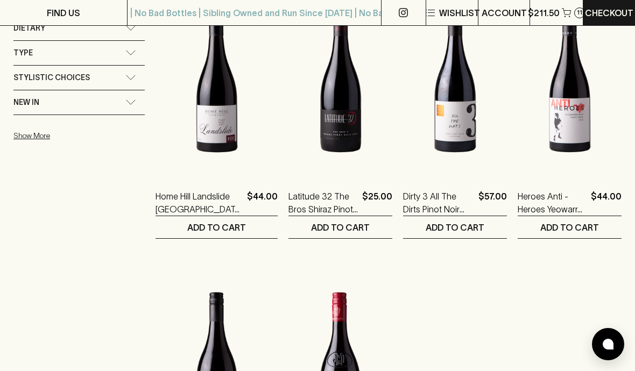
scroll to position [803, 0]
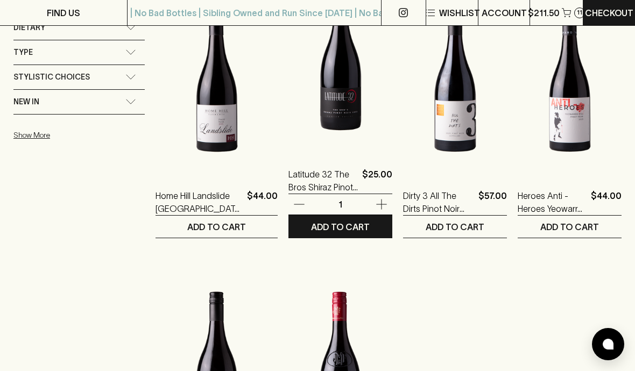
click at [348, 226] on p "ADD TO CART" at bounding box center [340, 227] width 59 height 13
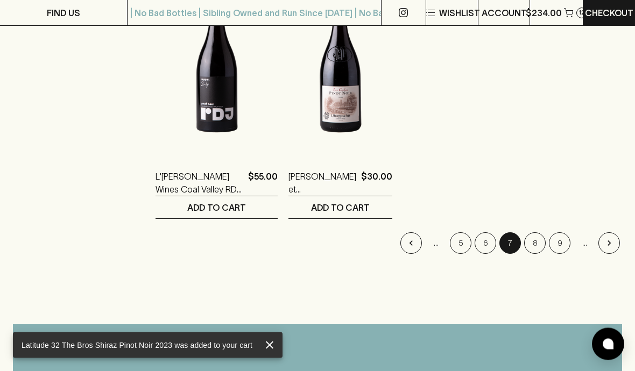
scroll to position [1112, 0]
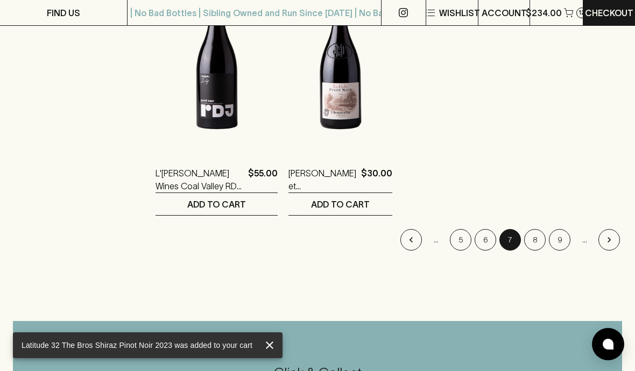
click at [611, 246] on button "Go to next page" at bounding box center [609, 240] width 22 height 22
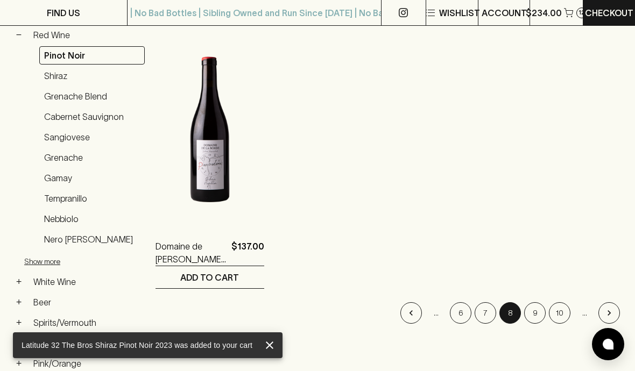
scroll to position [257, 0]
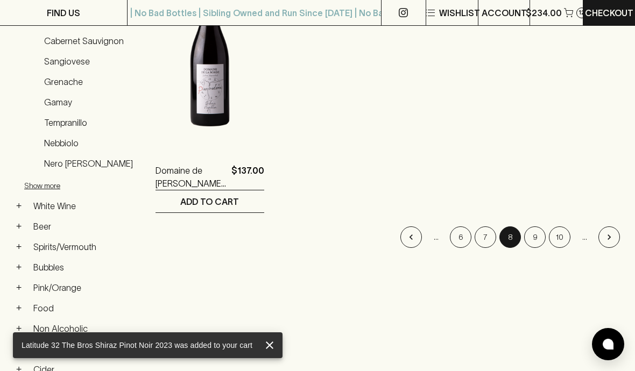
click at [611, 236] on icon "Go to next page" at bounding box center [609, 237] width 11 height 11
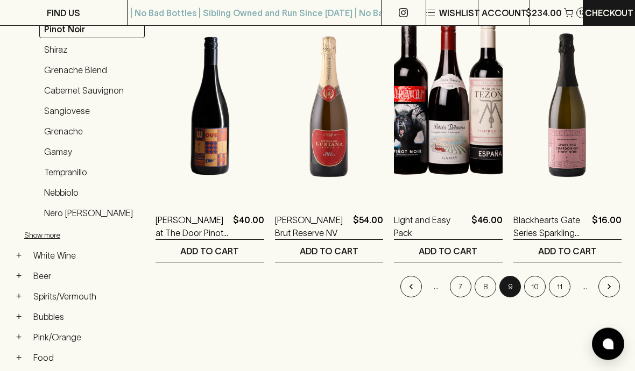
scroll to position [213, 0]
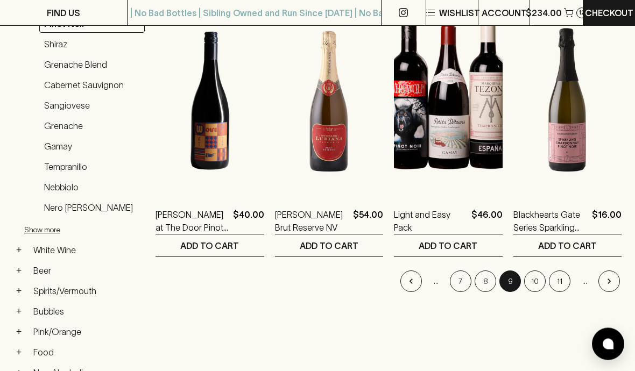
click at [613, 280] on icon "Go to next page" at bounding box center [609, 282] width 11 height 11
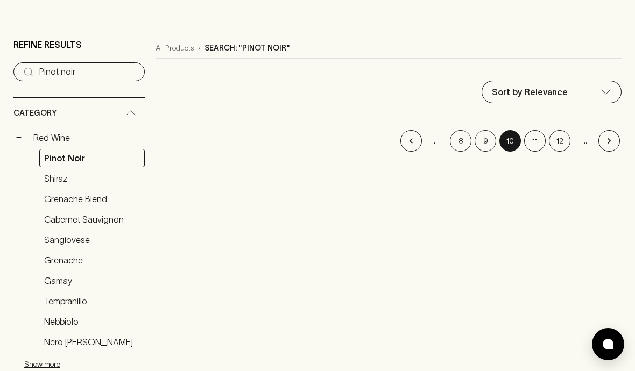
scroll to position [47, 0]
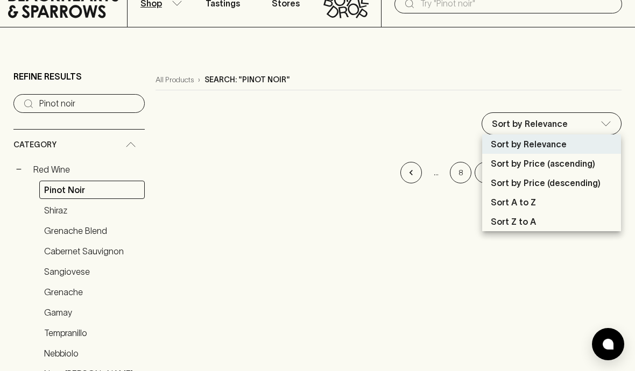
click at [588, 158] on p "Sort by Price (ascending)" at bounding box center [543, 163] width 104 height 13
type input "price:asc"
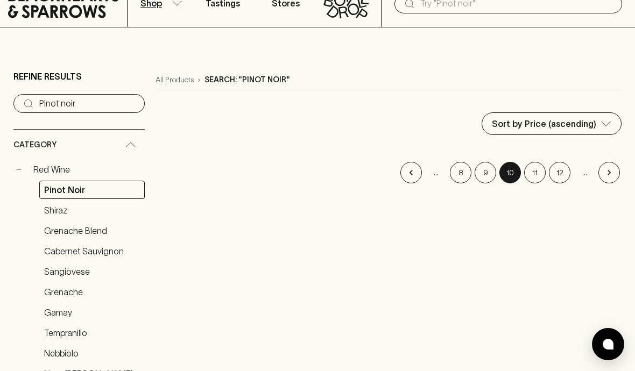
click at [413, 183] on button "Go to previous page" at bounding box center [411, 173] width 22 height 22
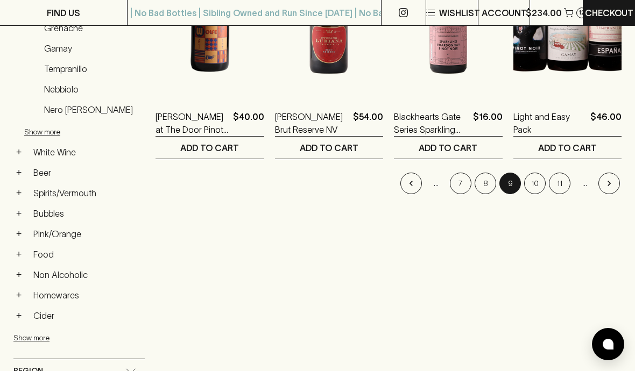
scroll to position [308, 0]
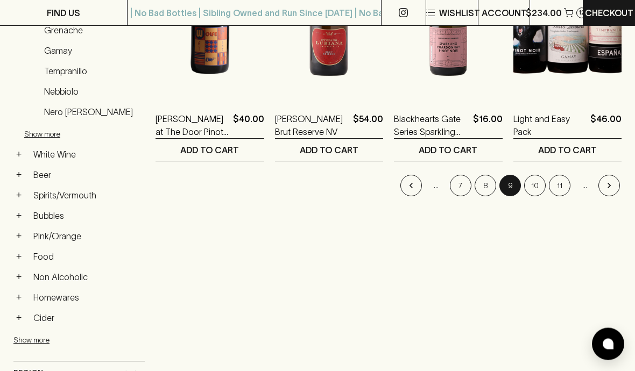
click at [406, 182] on icon "Go to previous page" at bounding box center [411, 186] width 11 height 11
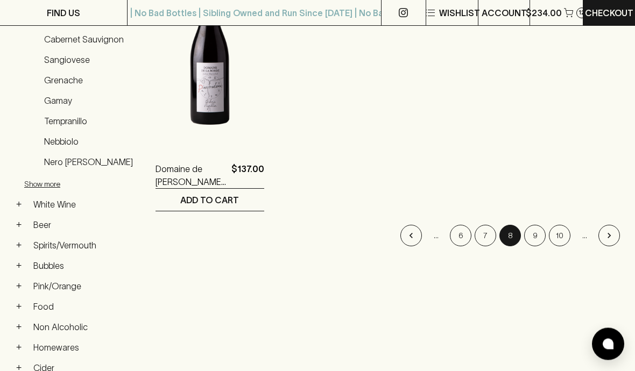
scroll to position [258, 0]
click at [404, 244] on button "Go to previous page" at bounding box center [411, 236] width 22 height 22
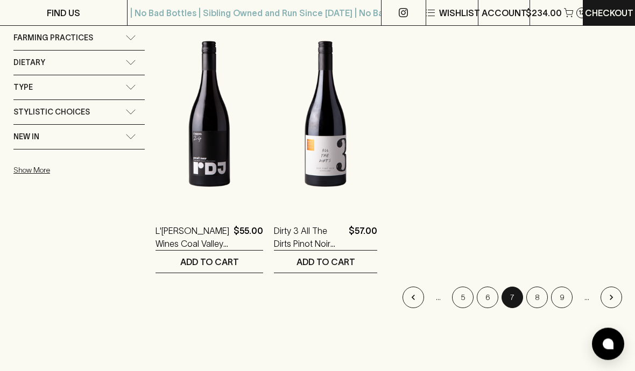
scroll to position [767, 0]
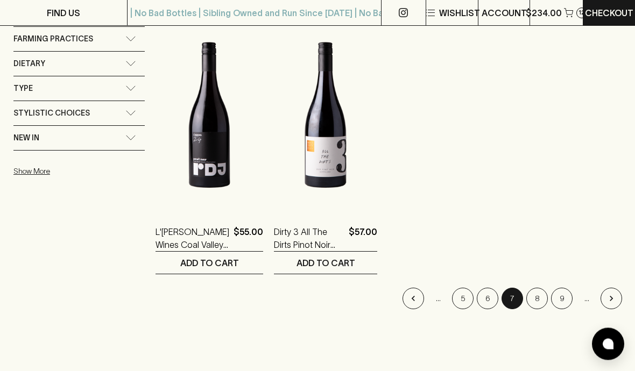
click at [412, 302] on icon "Go to previous page" at bounding box center [413, 299] width 11 height 11
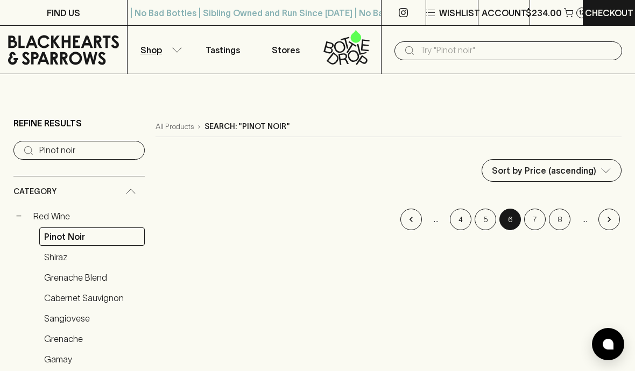
click at [413, 217] on icon "Go to previous page" at bounding box center [411, 219] width 11 height 11
click at [408, 229] on button "Go to previous page" at bounding box center [411, 220] width 22 height 22
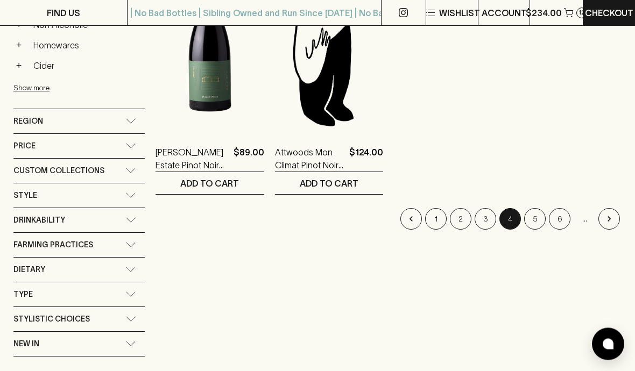
scroll to position [561, 0]
click at [408, 228] on button "Go to previous page" at bounding box center [411, 219] width 22 height 22
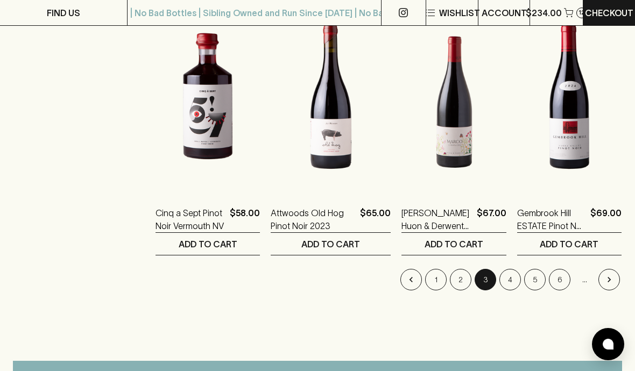
scroll to position [1366, 0]
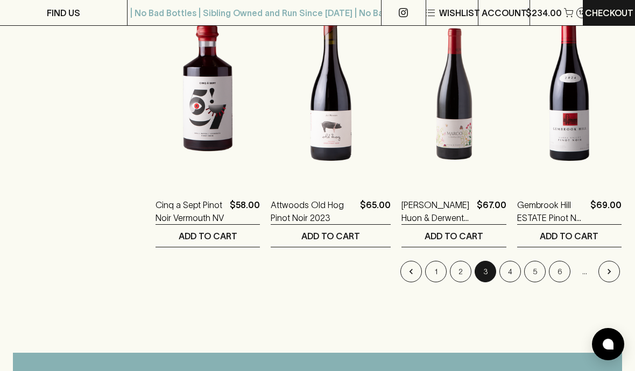
click at [417, 273] on button "Go to previous page" at bounding box center [411, 272] width 22 height 22
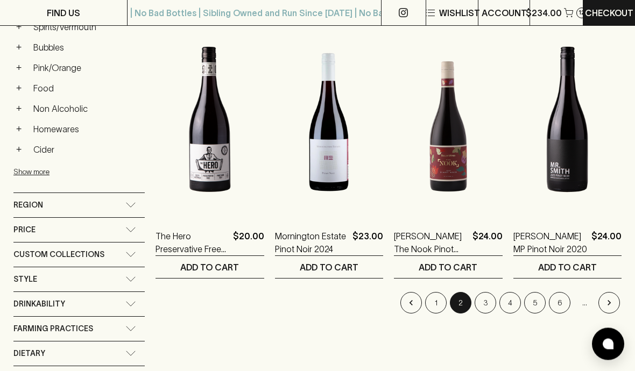
scroll to position [477, 0]
click at [413, 306] on icon "Go to previous page" at bounding box center [411, 303] width 11 height 11
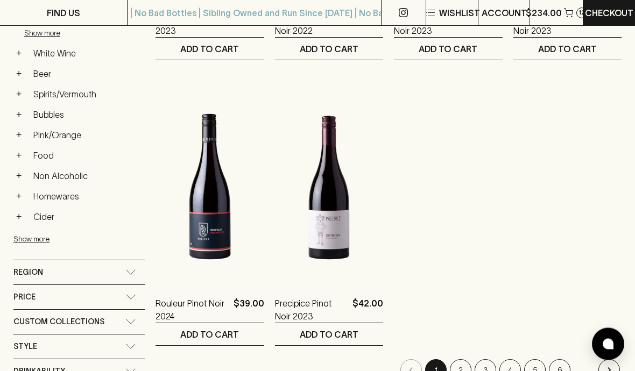
scroll to position [411, 0]
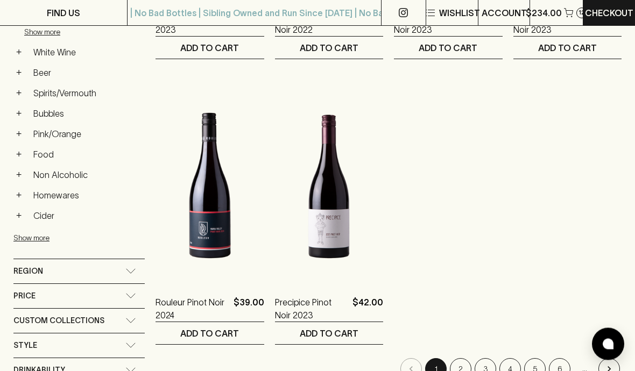
click at [461, 369] on button "2" at bounding box center [461, 370] width 22 height 22
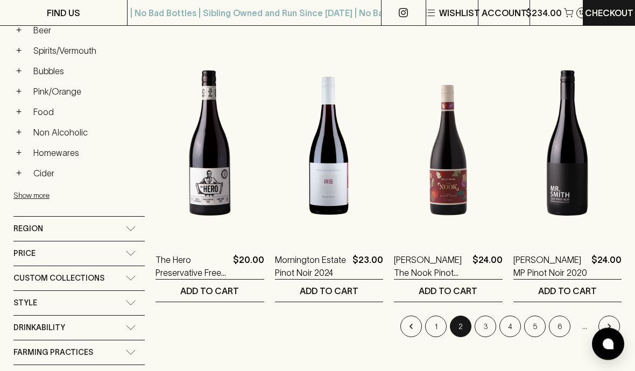
scroll to position [454, 0]
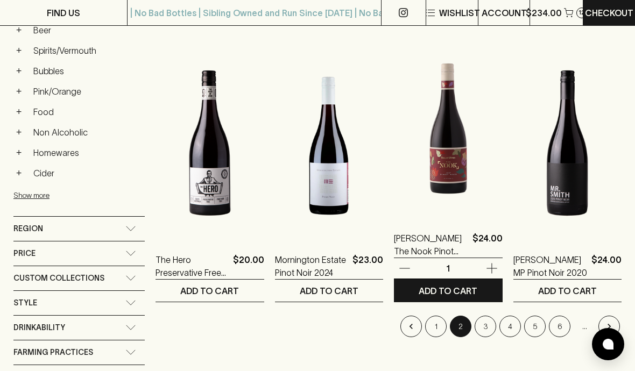
click at [481, 289] on button "ADD TO CART" at bounding box center [448, 291] width 109 height 22
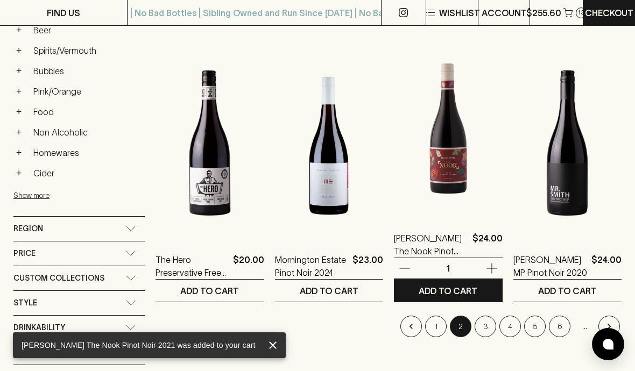
click at [484, 328] on button "3" at bounding box center [486, 327] width 22 height 22
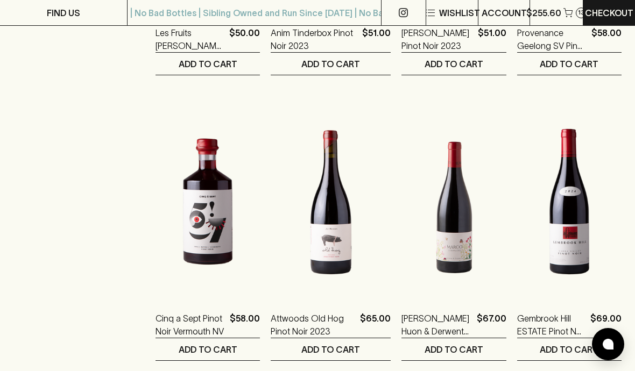
scroll to position [1256, 0]
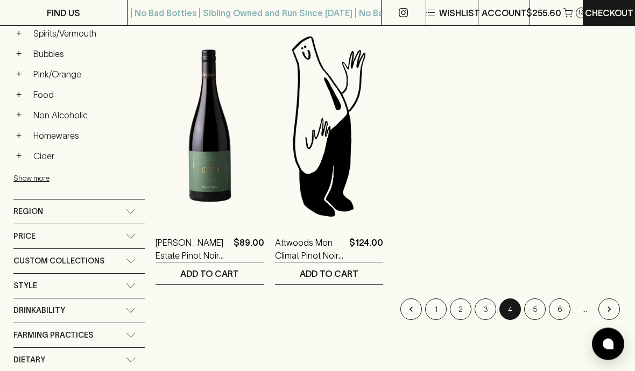
scroll to position [471, 0]
click at [542, 304] on button "5" at bounding box center [535, 310] width 22 height 22
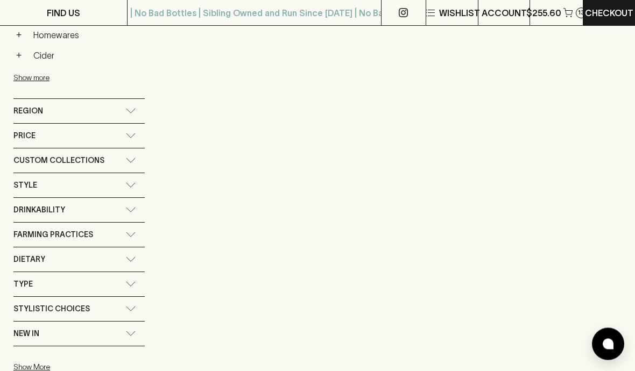
scroll to position [573, 0]
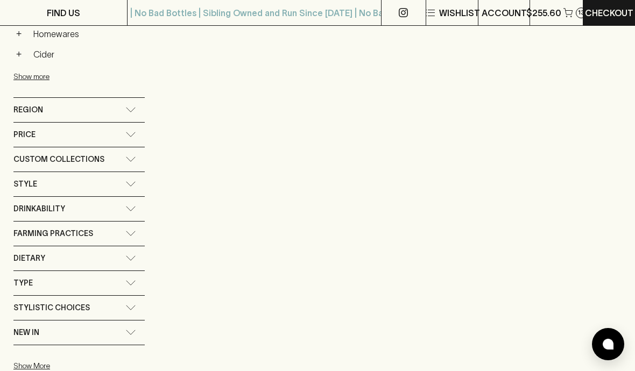
click at [126, 161] on icon at bounding box center [130, 159] width 11 height 5
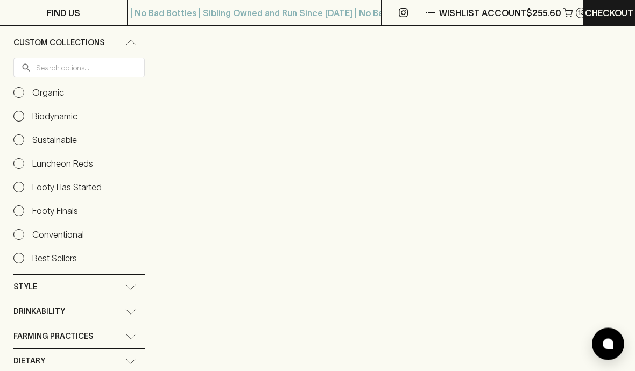
scroll to position [693, 0]
click at [23, 256] on input "Best Sellers" at bounding box center [18, 257] width 11 height 11
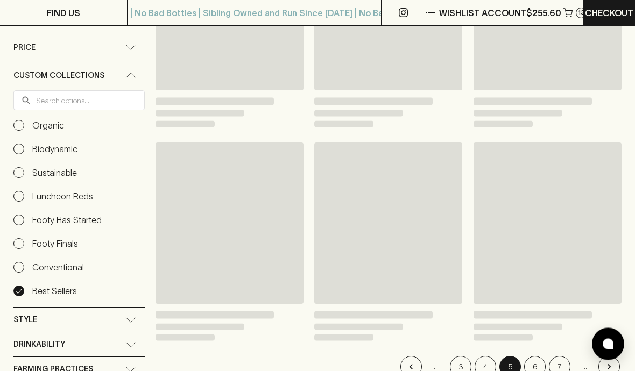
scroll to position [694, 0]
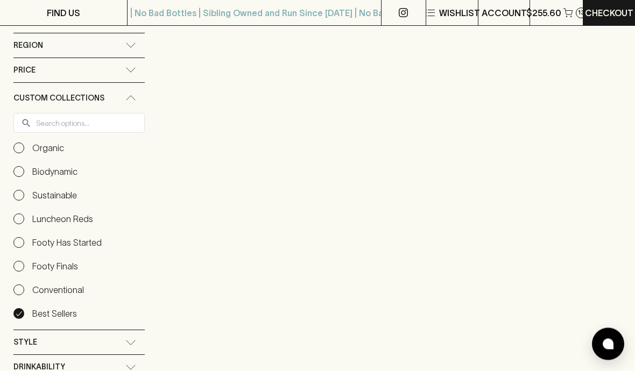
click at [23, 309] on input "Best Sellers" at bounding box center [18, 314] width 11 height 11
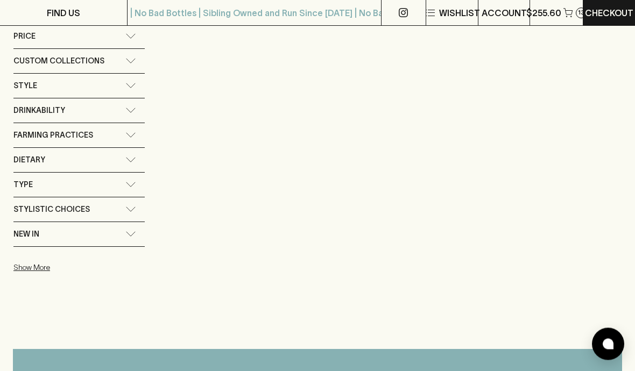
scroll to position [671, 0]
click at [131, 185] on icon at bounding box center [130, 184] width 11 height 5
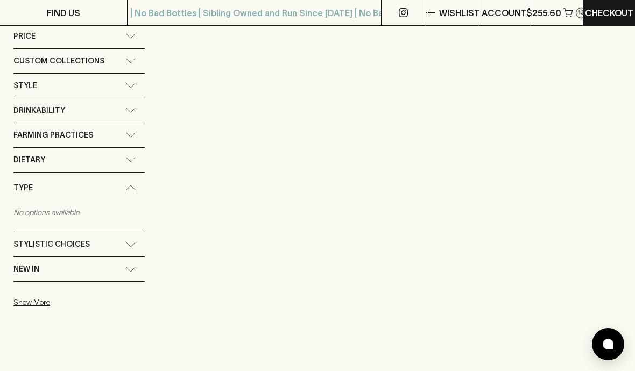
click at [135, 245] on icon at bounding box center [130, 244] width 11 height 5
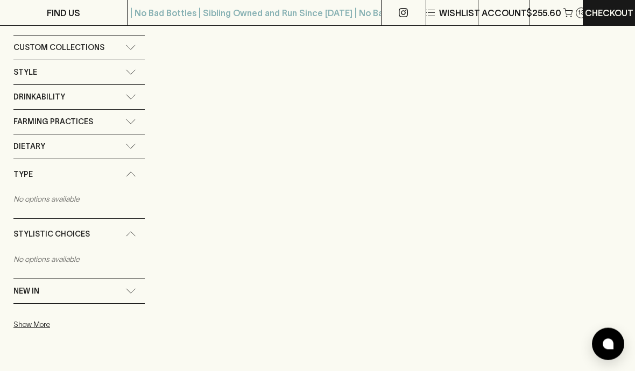
scroll to position [717, 0]
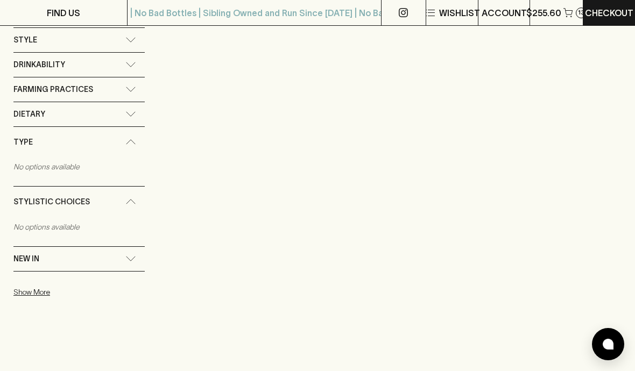
click at [130, 263] on div "New In" at bounding box center [78, 259] width 131 height 24
click at [22, 281] on input "New In" at bounding box center [18, 283] width 11 height 11
checkbox input "true"
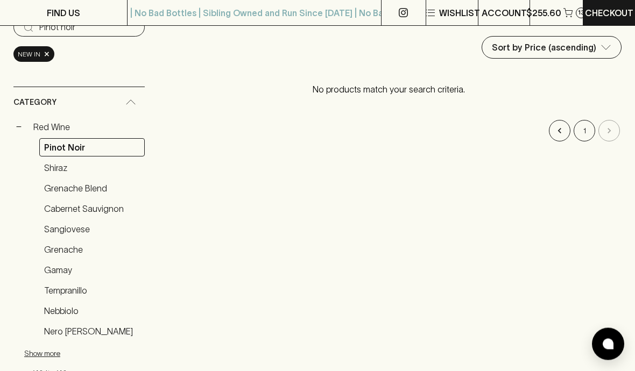
scroll to position [123, 0]
click at [52, 172] on link "Shiraz" at bounding box center [91, 168] width 105 height 18
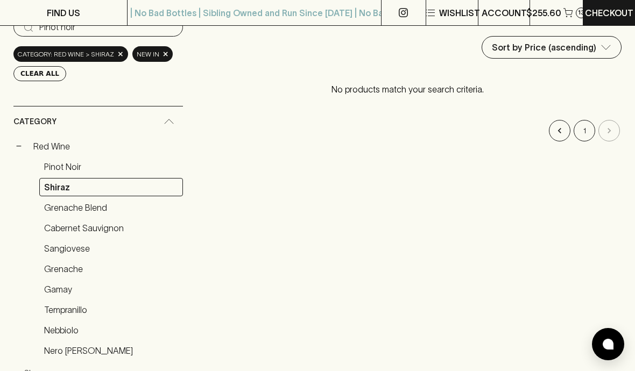
click at [66, 188] on link "Shiraz" at bounding box center [111, 187] width 144 height 18
click at [156, 58] on div "New In ×" at bounding box center [152, 54] width 41 height 16
click at [108, 54] on span "Category: red wine > shiraz" at bounding box center [66, 54] width 96 height 11
click at [39, 79] on button "Clear All" at bounding box center [39, 73] width 53 height 15
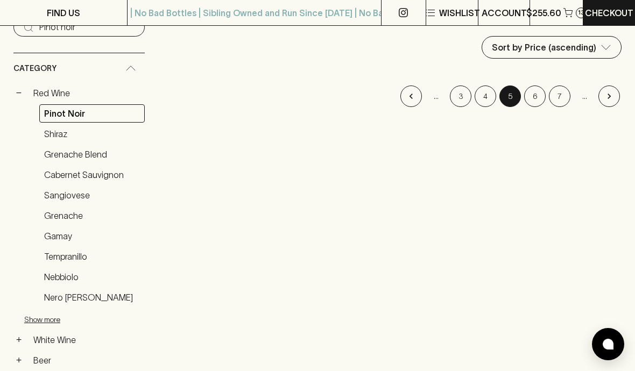
click at [20, 90] on button "−" at bounding box center [18, 93] width 11 height 11
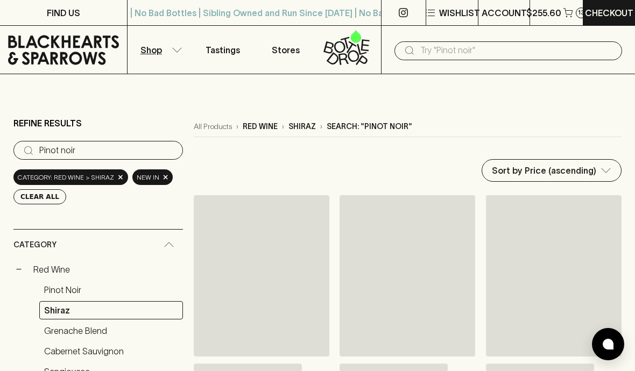
scroll to position [171, 0]
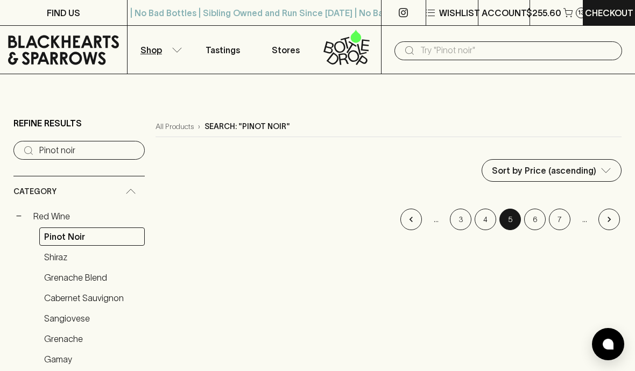
click at [151, 48] on p "Shop" at bounding box center [151, 50] width 22 height 13
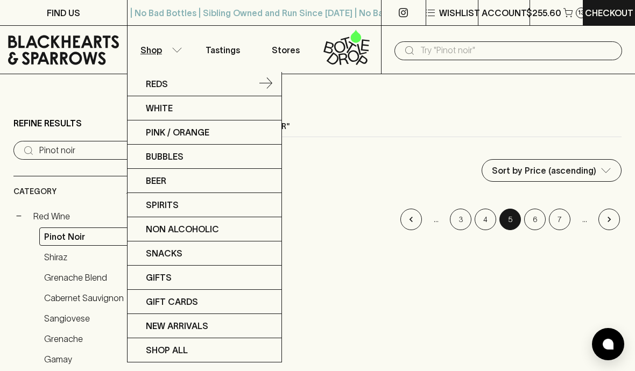
click at [164, 83] on p "Reds" at bounding box center [157, 83] width 22 height 13
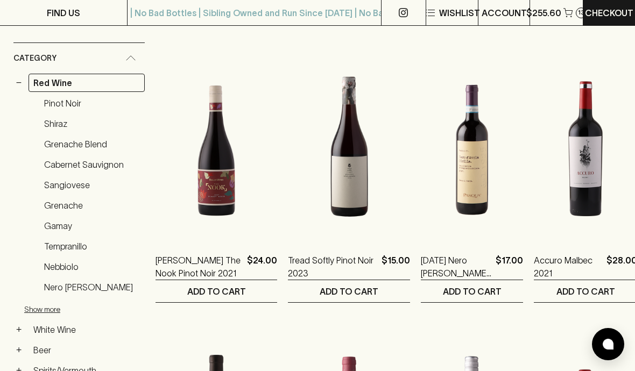
scroll to position [167, 0]
click at [55, 104] on link "Pinot Noir" at bounding box center [91, 104] width 105 height 18
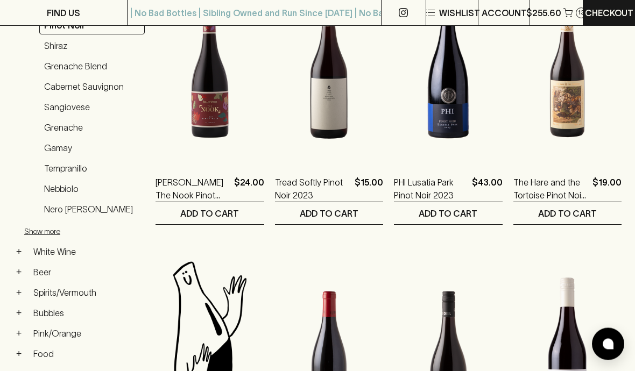
scroll to position [246, 0]
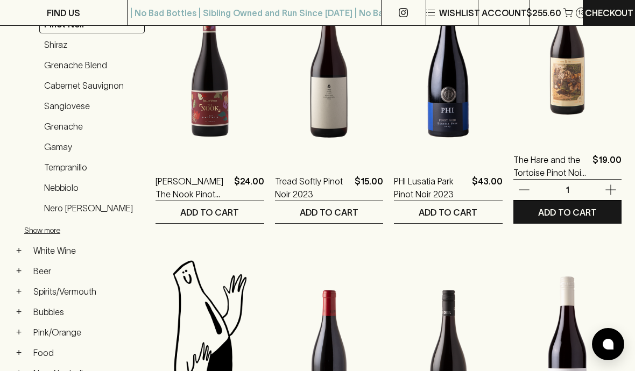
click at [585, 207] on p "ADD TO CART" at bounding box center [567, 212] width 59 height 13
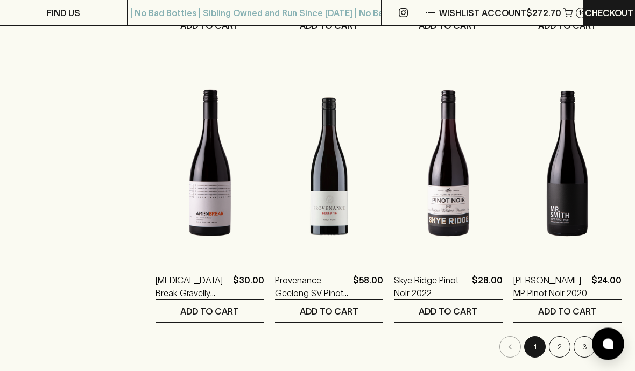
scroll to position [1289, 0]
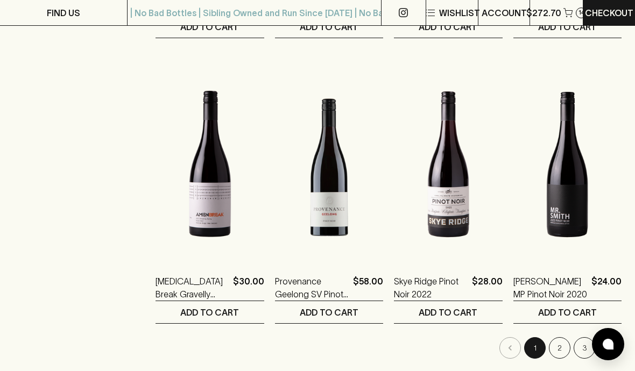
click at [616, 347] on button "Go to next page" at bounding box center [609, 348] width 22 height 22
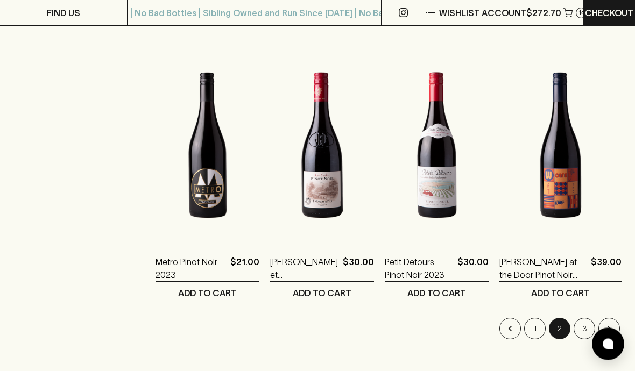
scroll to position [1309, 0]
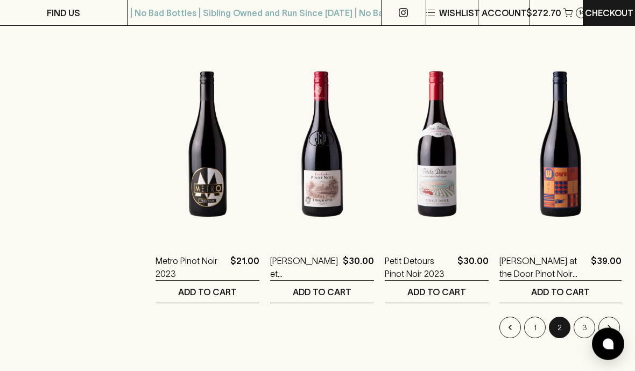
click at [613, 335] on button "Go to next page" at bounding box center [609, 329] width 22 height 22
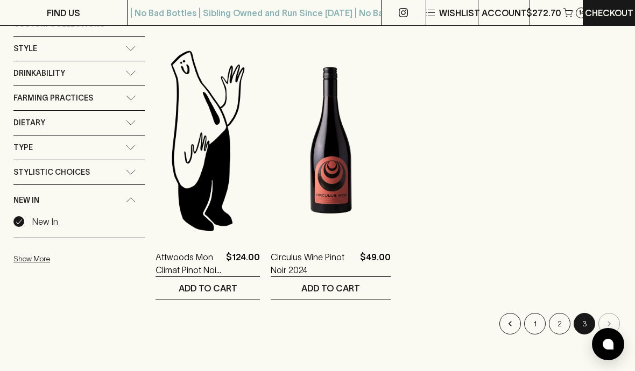
scroll to position [763, 0]
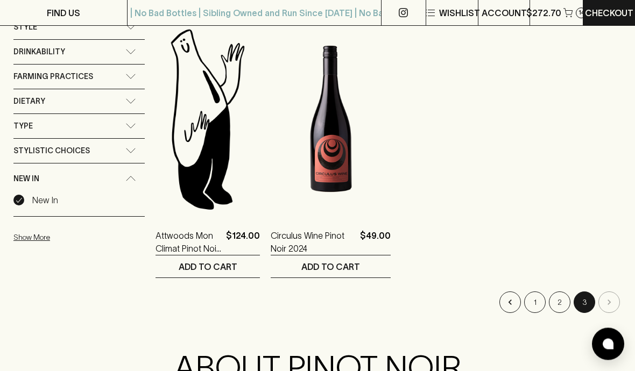
click at [616, 306] on li "pagination navigation" at bounding box center [609, 303] width 25 height 22
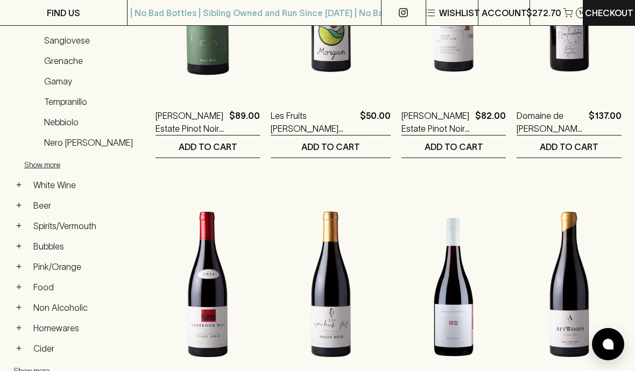
scroll to position [264, 0]
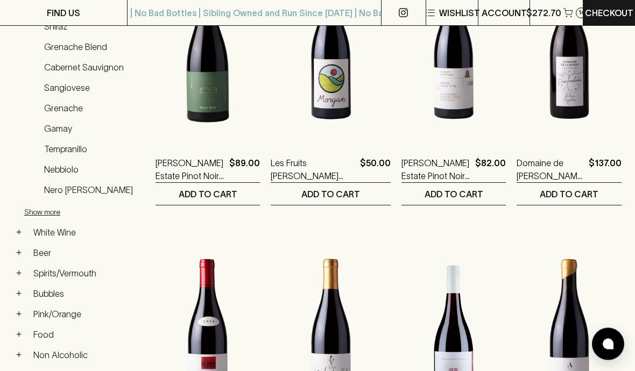
click at [569, 11] on icon "button" at bounding box center [567, 12] width 9 height 9
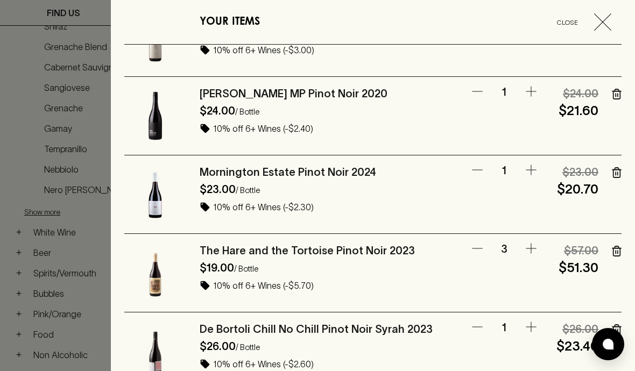
scroll to position [362, 0]
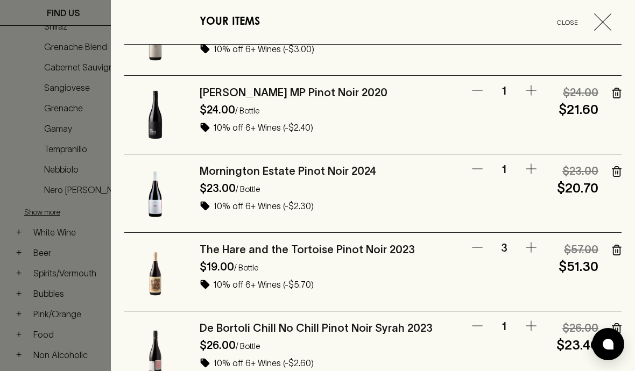
click at [479, 243] on icon "button" at bounding box center [477, 247] width 13 height 13
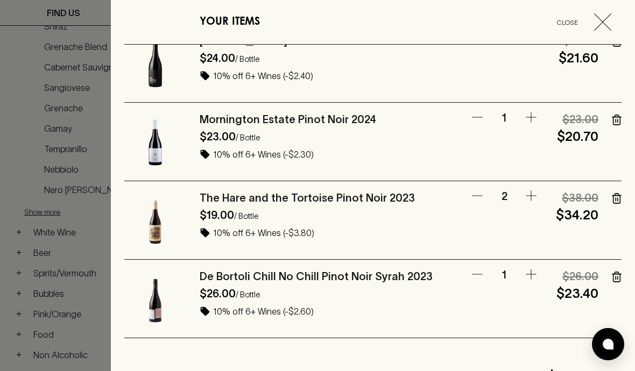
scroll to position [422, 0]
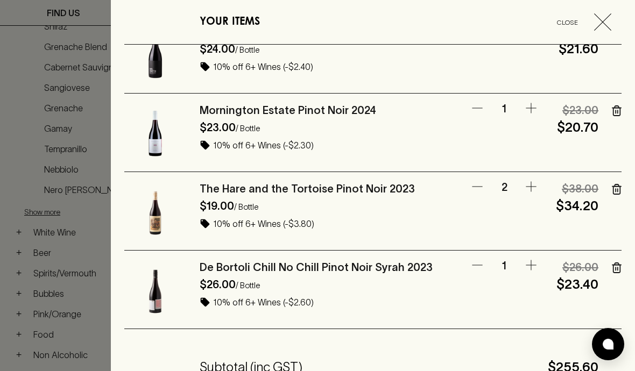
click at [480, 262] on icon "button" at bounding box center [477, 265] width 13 height 13
click at [618, 264] on icon "button" at bounding box center [617, 268] width 10 height 11
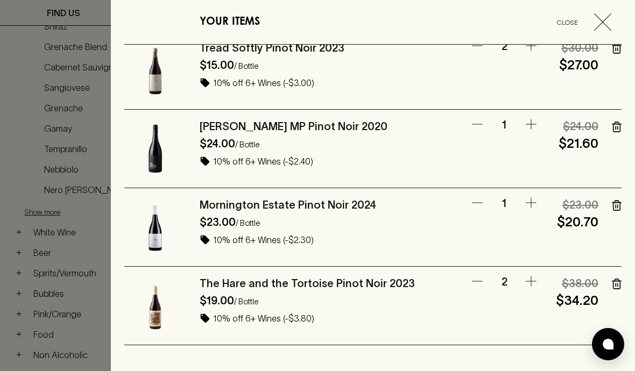
scroll to position [283, 0]
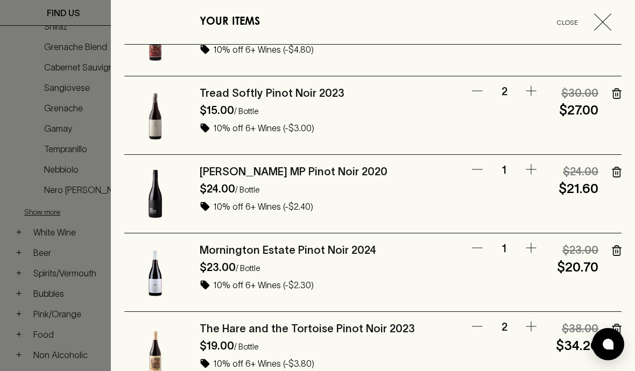
click at [629, 191] on div "YOUR ITEMS Close Latitude 32 The Bros Shiraz Pinot Noir 2023 $25.00 / Bottle 10…" at bounding box center [373, 185] width 524 height 371
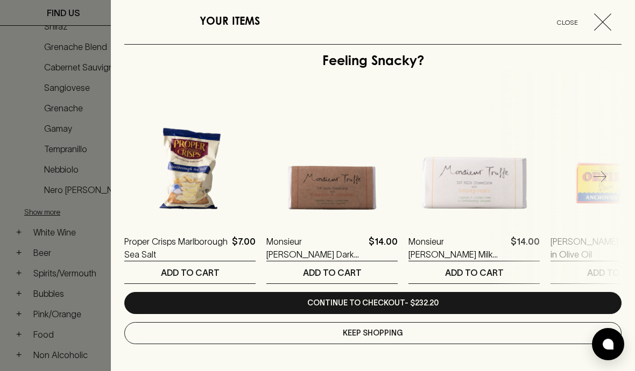
scroll to position [831, 0]
click at [505, 300] on link "Continue to checkout - $232.20" at bounding box center [372, 303] width 497 height 22
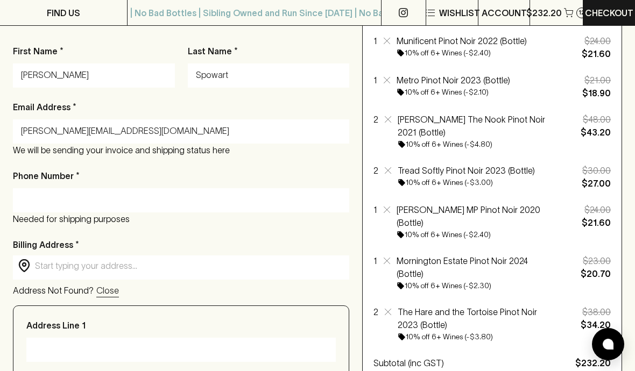
scroll to position [153, 0]
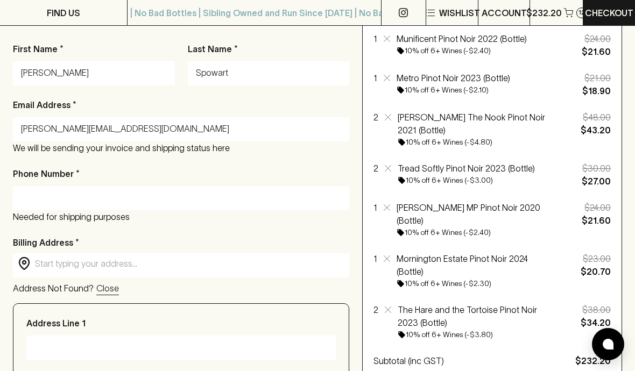
click at [60, 202] on input "Phone Number *" at bounding box center [181, 197] width 320 height 17
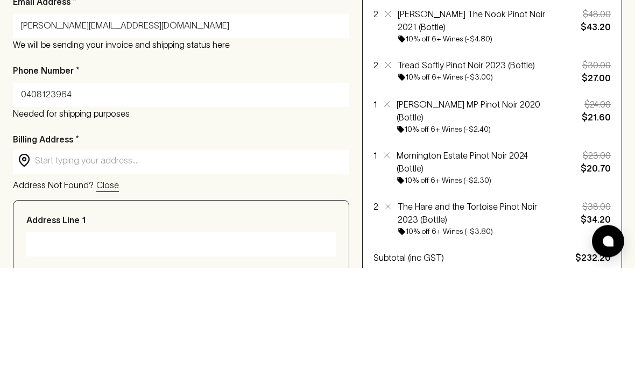
type input "0408123964"
click at [72, 258] on input "text" at bounding box center [189, 264] width 309 height 12
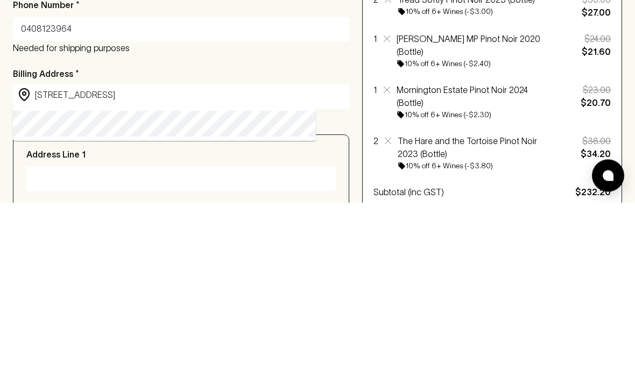
type input "14 Havelock Street, St Kilda VIC, Australia"
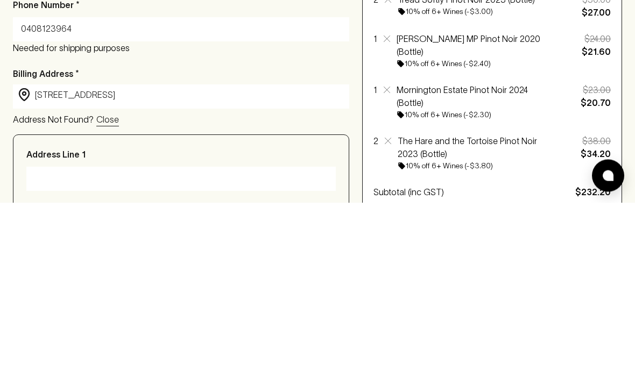
type input "14 Havelock Street"
type input "St Kilda"
type input "3182"
type input "Victoria"
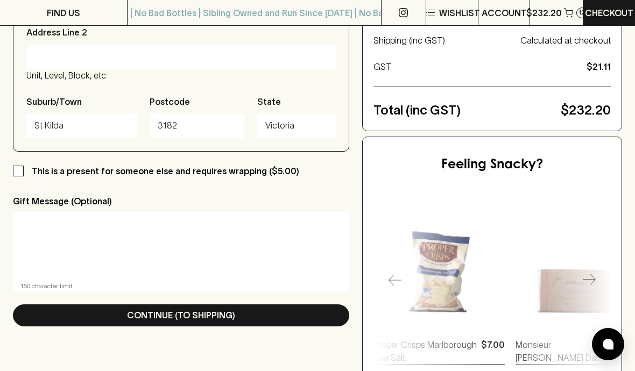
scroll to position [0, 0]
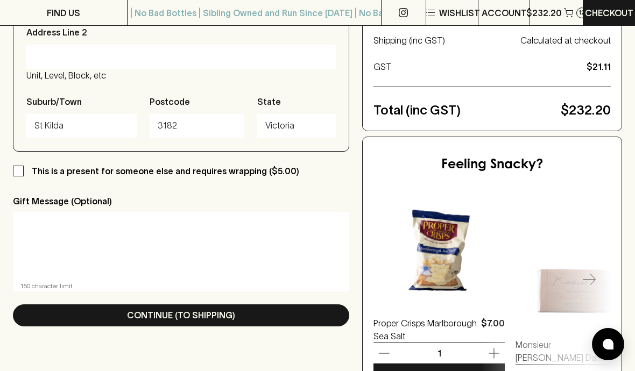
click at [431, 365] on button "ADD TO CART" at bounding box center [438, 376] width 131 height 22
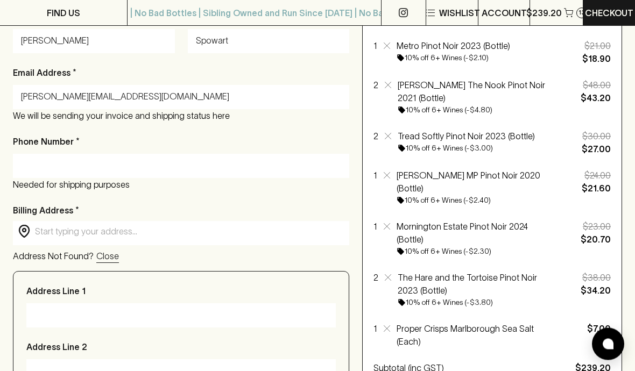
scroll to position [185, 0]
click at [101, 186] on p "Needed for shipping purposes" at bounding box center [181, 185] width 336 height 13
click at [122, 159] on input "Phone Number *" at bounding box center [181, 166] width 320 height 17
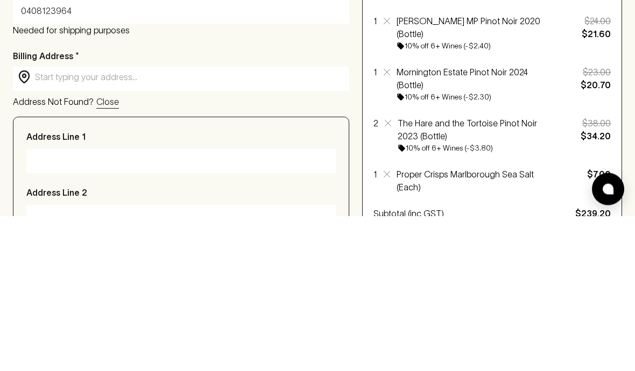
click at [88, 222] on div "​ ​" at bounding box center [181, 233] width 336 height 22
type input "0408123964"
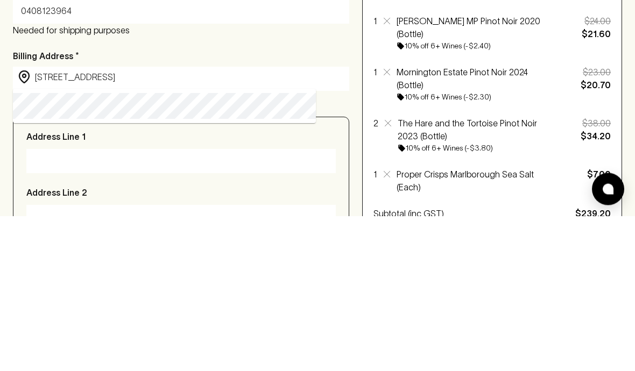
type input "14 Havelock Street, St Kilda VIC, Australia"
type input "14 Havelock Street"
type input "St Kilda"
type input "3182"
type input "Victoria"
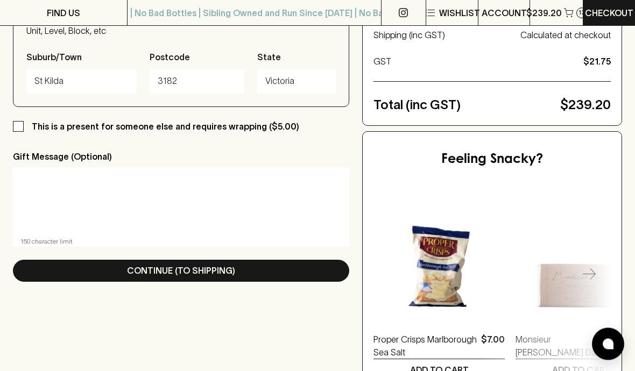
scroll to position [548, 0]
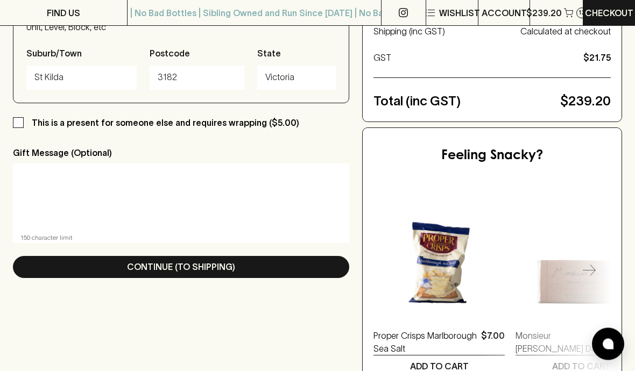
click at [250, 270] on button "Continue (To Shipping)" at bounding box center [181, 268] width 336 height 22
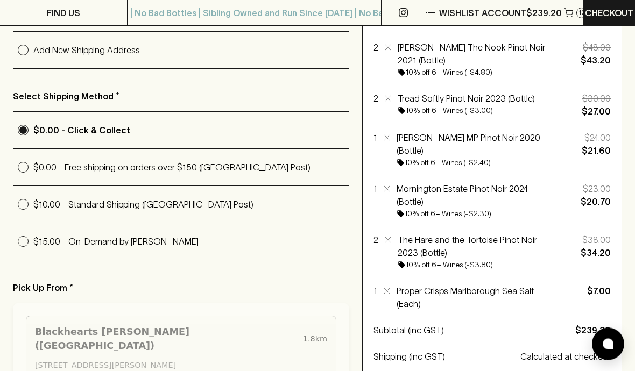
scroll to position [225, 0]
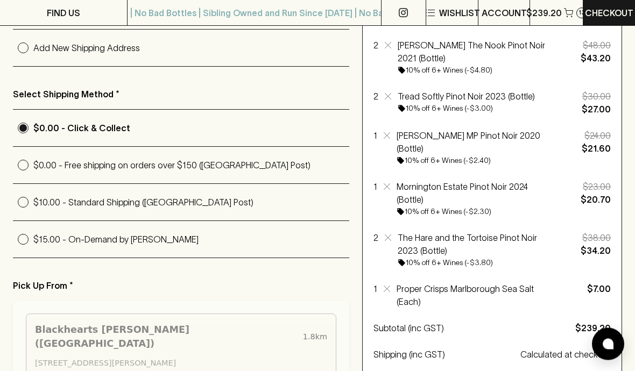
click at [25, 249] on input "$15.00 - On-Demand by Uber" at bounding box center [23, 240] width 20 height 20
radio input "true"
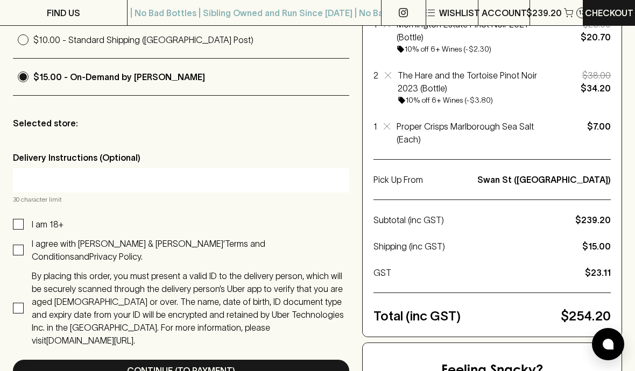
scroll to position [399, 0]
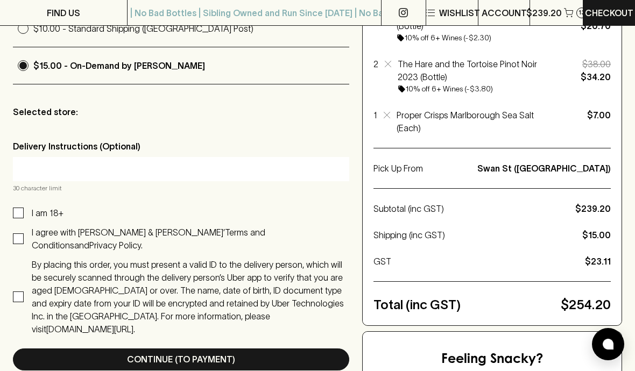
click at [56, 169] on input "text" at bounding box center [181, 168] width 320 height 17
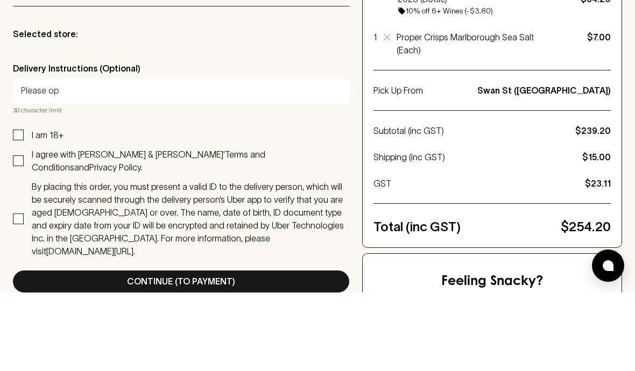
type input "Please o"
click at [96, 161] on input "Gate is not locked. Come to do" at bounding box center [181, 169] width 320 height 17
click at [164, 161] on input "Gate is not lockedCome to do" at bounding box center [181, 169] width 320 height 17
type input "Gate is"
click at [58, 161] on input "Open gate ring doorbell" at bounding box center [181, 169] width 320 height 17
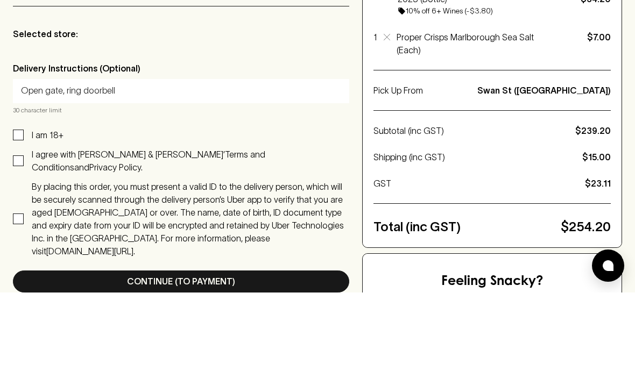
type input "Open gate, ring doorbell"
click at [18, 129] on div "Shipping Address * Same as Billing (Helen Spowart, 14 Havelock Street, St Kilda…" at bounding box center [181, 84] width 336 height 574
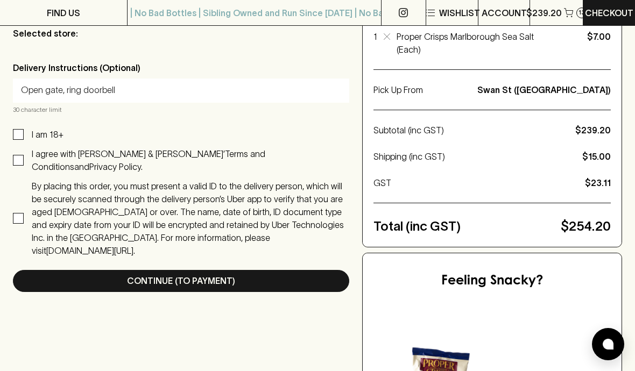
click at [19, 140] on input "I am 18+" at bounding box center [18, 134] width 11 height 11
checkbox input "true"
click at [13, 166] on input "I agree with Blackhearts & Sparrows’ Terms and Conditions and Privacy Policy." at bounding box center [18, 160] width 11 height 11
checkbox input "true"
click at [19, 220] on input "By placing this order, you must present a valid ID to the delivery person, whic…" at bounding box center [18, 218] width 11 height 11
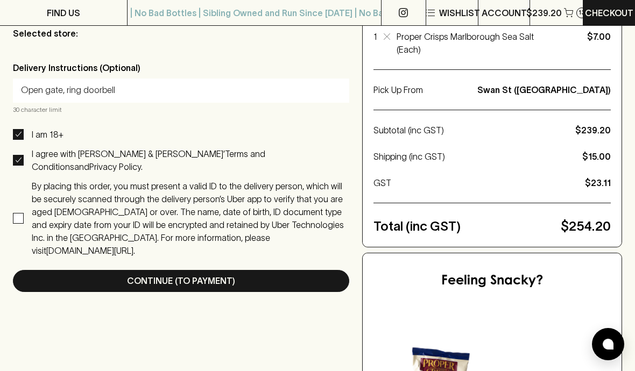
checkbox input "true"
click at [238, 270] on button "Continue (To Payment)" at bounding box center [181, 281] width 336 height 22
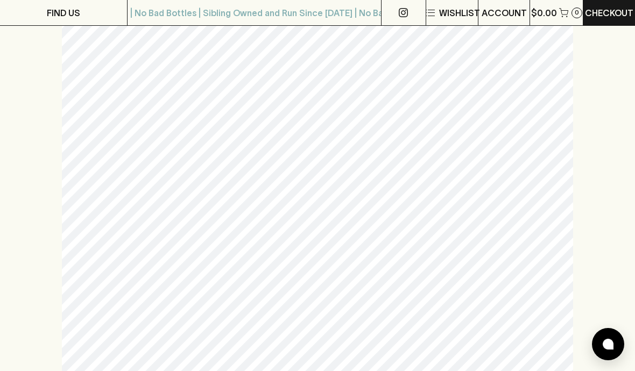
scroll to position [112, 0]
